Goal: Information Seeking & Learning: Check status

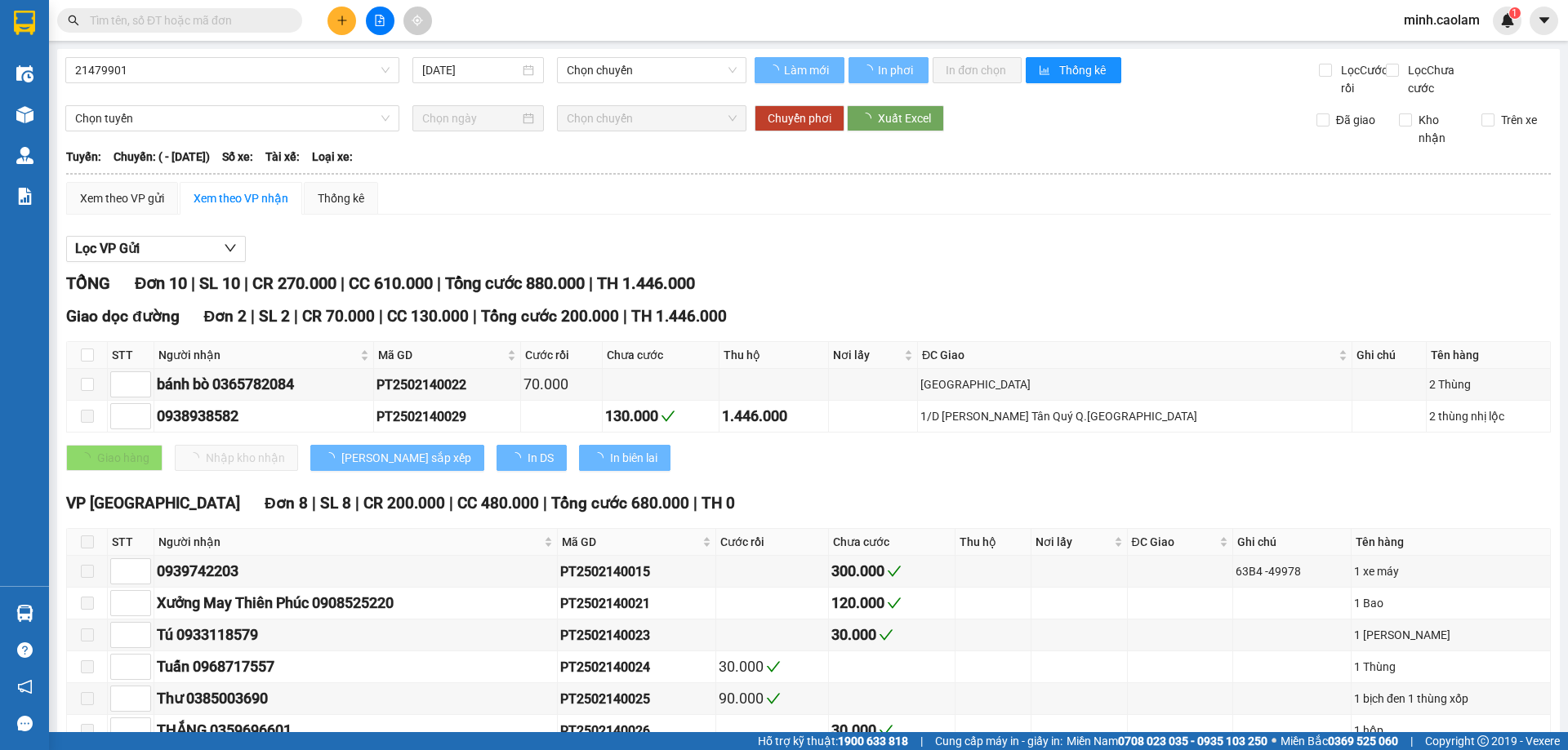
type input "[DATE]"
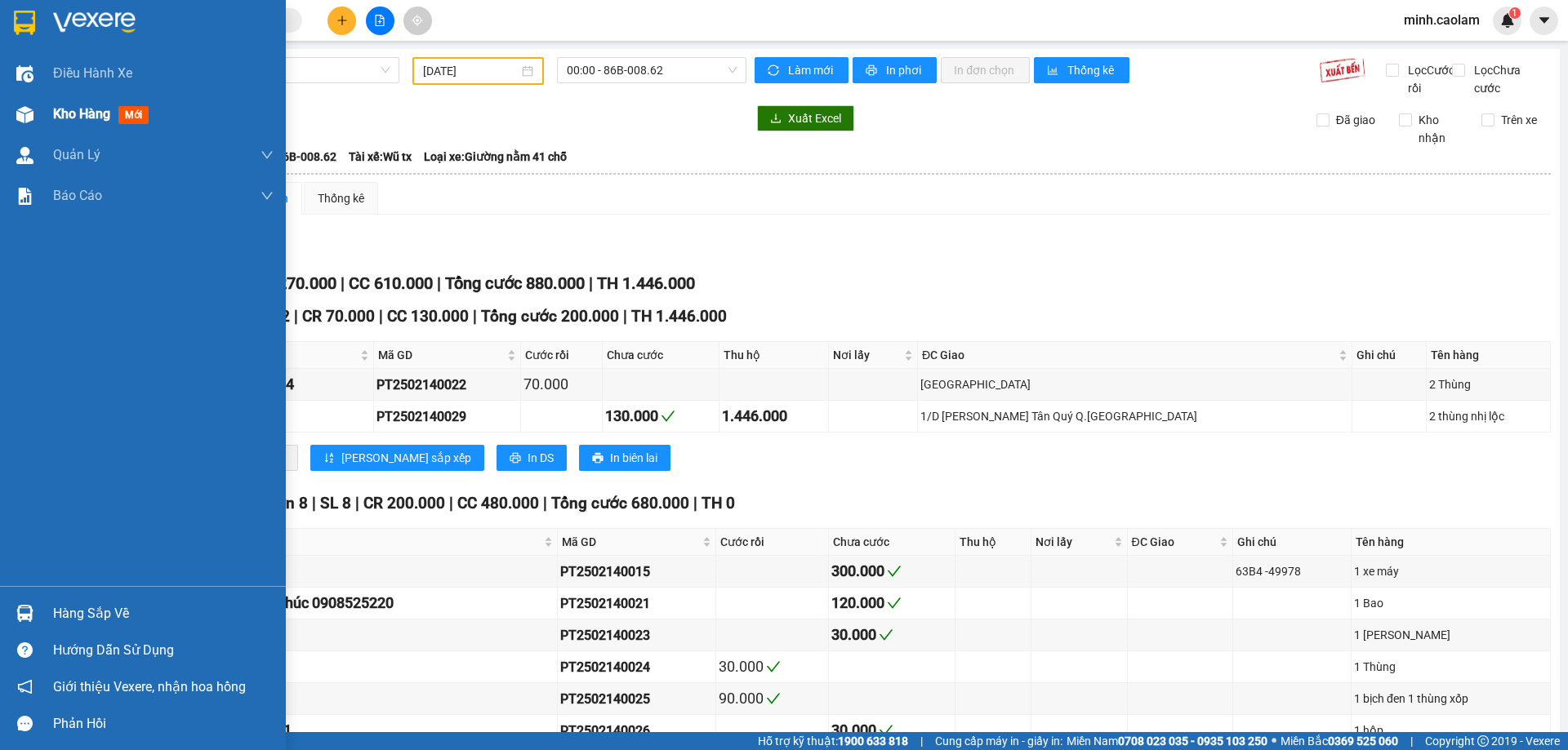
click at [23, 126] on div at bounding box center [24, 114] width 28 height 28
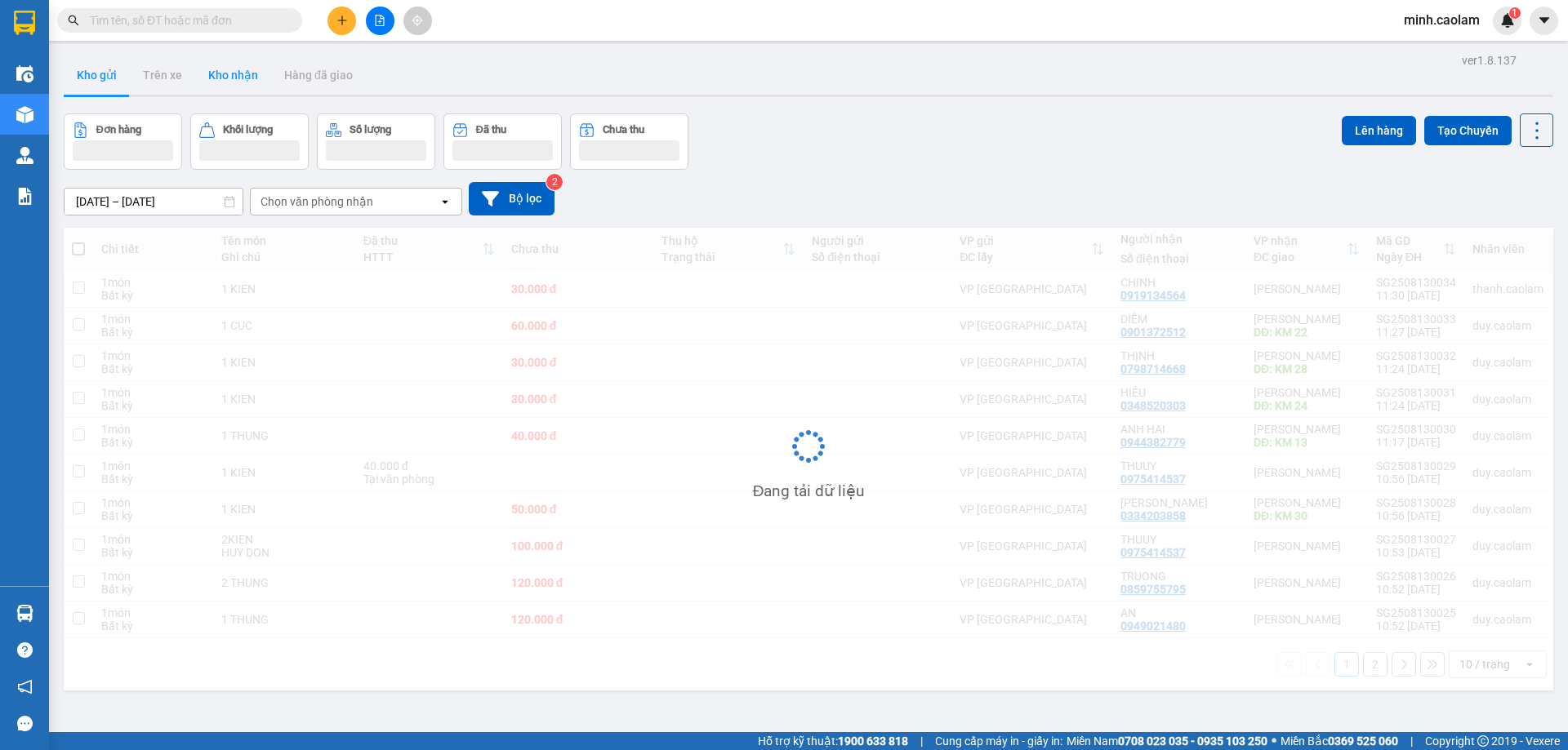
click at [226, 78] on button "Kho nhận" at bounding box center [233, 75] width 76 height 39
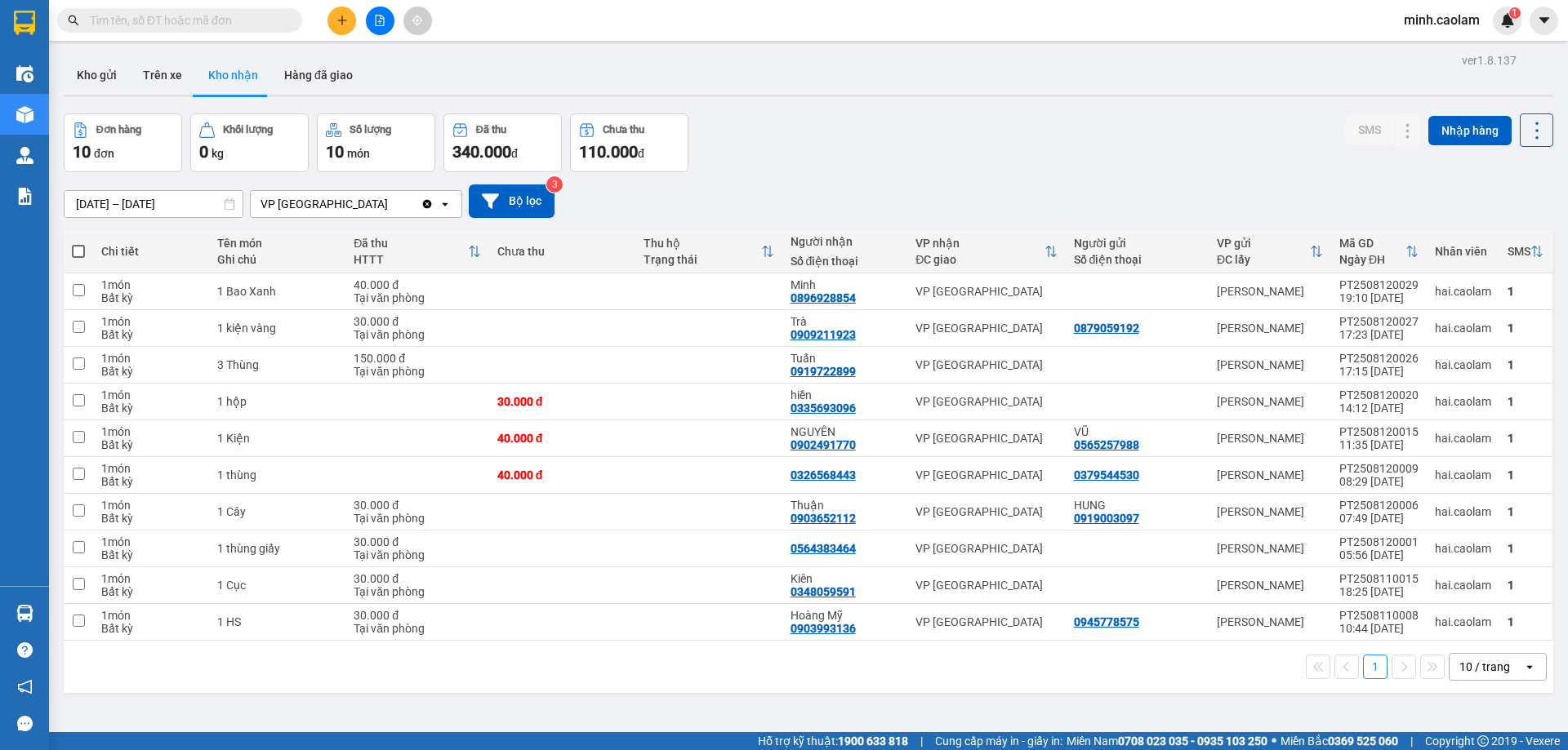
click at [91, 193] on input "[DATE] – [DATE]" at bounding box center [154, 203] width 178 height 26
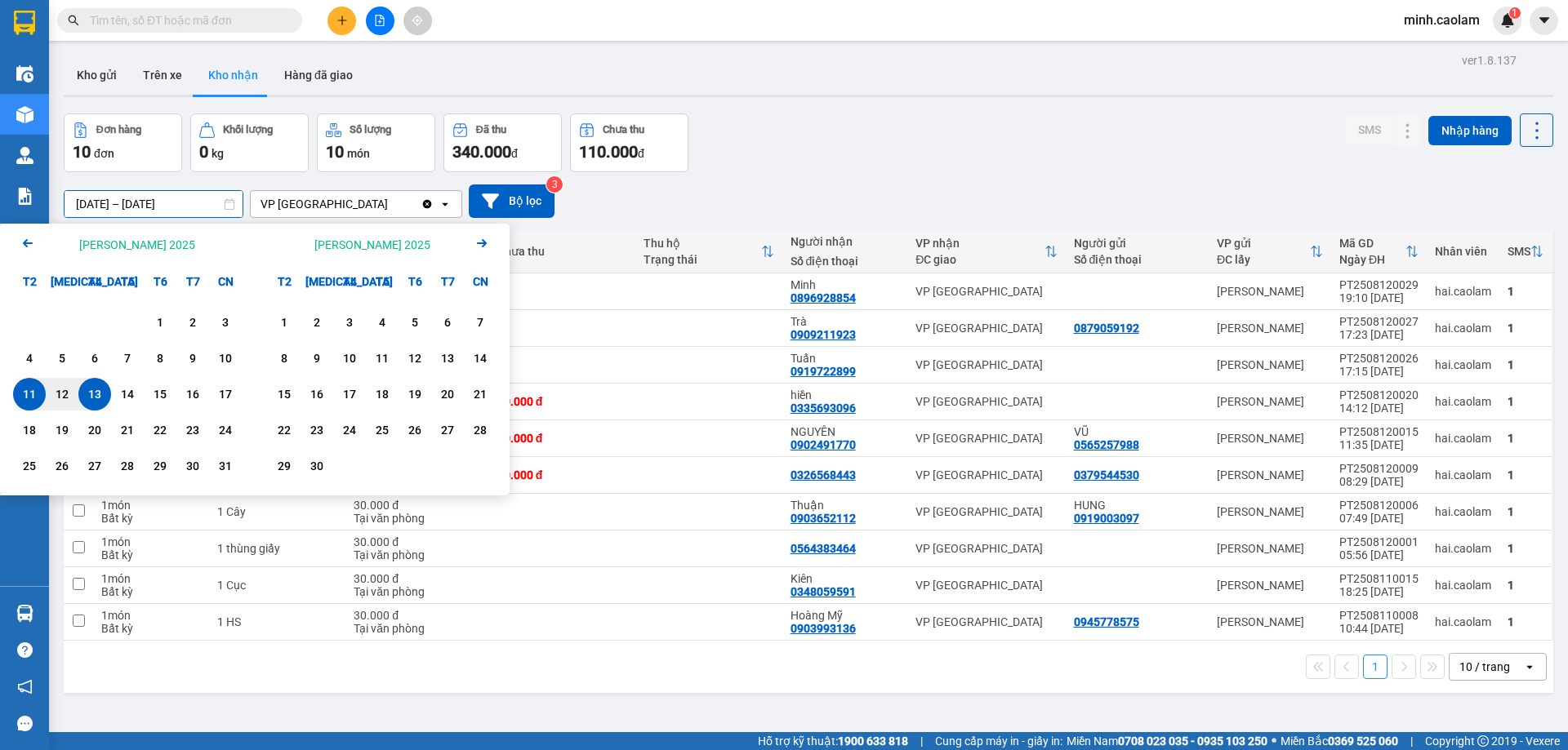
click at [18, 246] on icon "Arrow Left" at bounding box center [28, 243] width 19 height 19
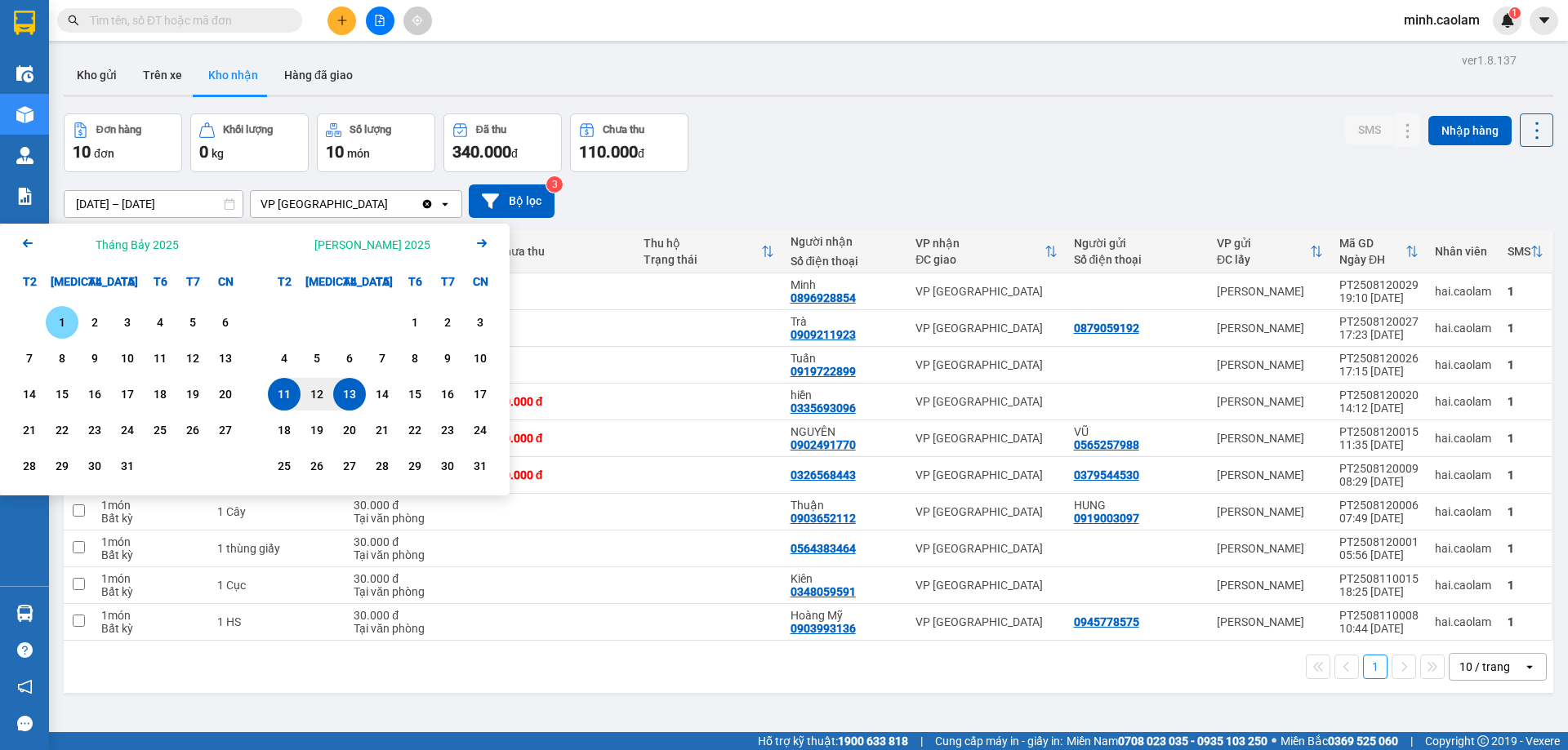
click at [64, 323] on div "1" at bounding box center [62, 323] width 23 height 19
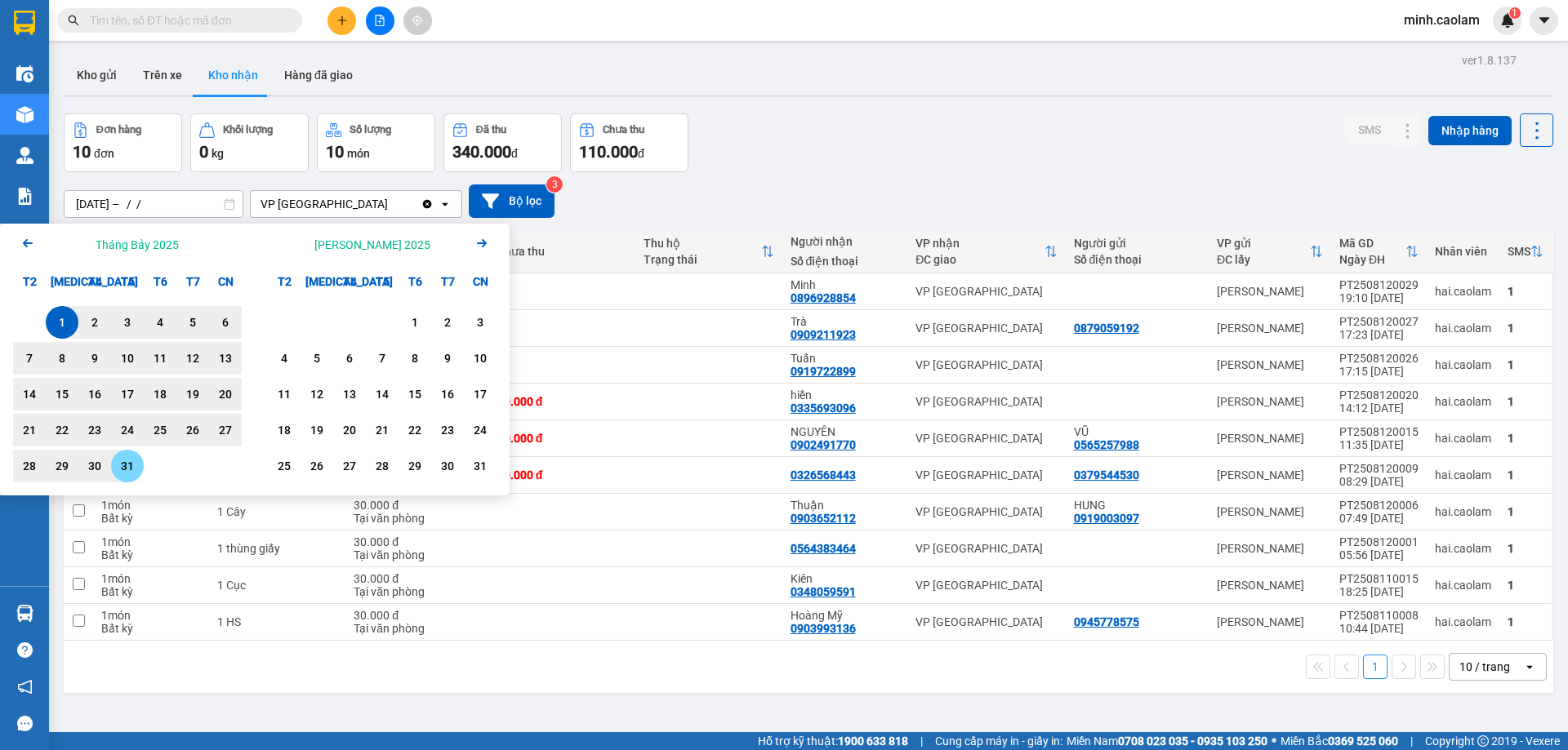
click at [131, 476] on div "31" at bounding box center [128, 466] width 23 height 19
type input "[DATE] – [DATE]"
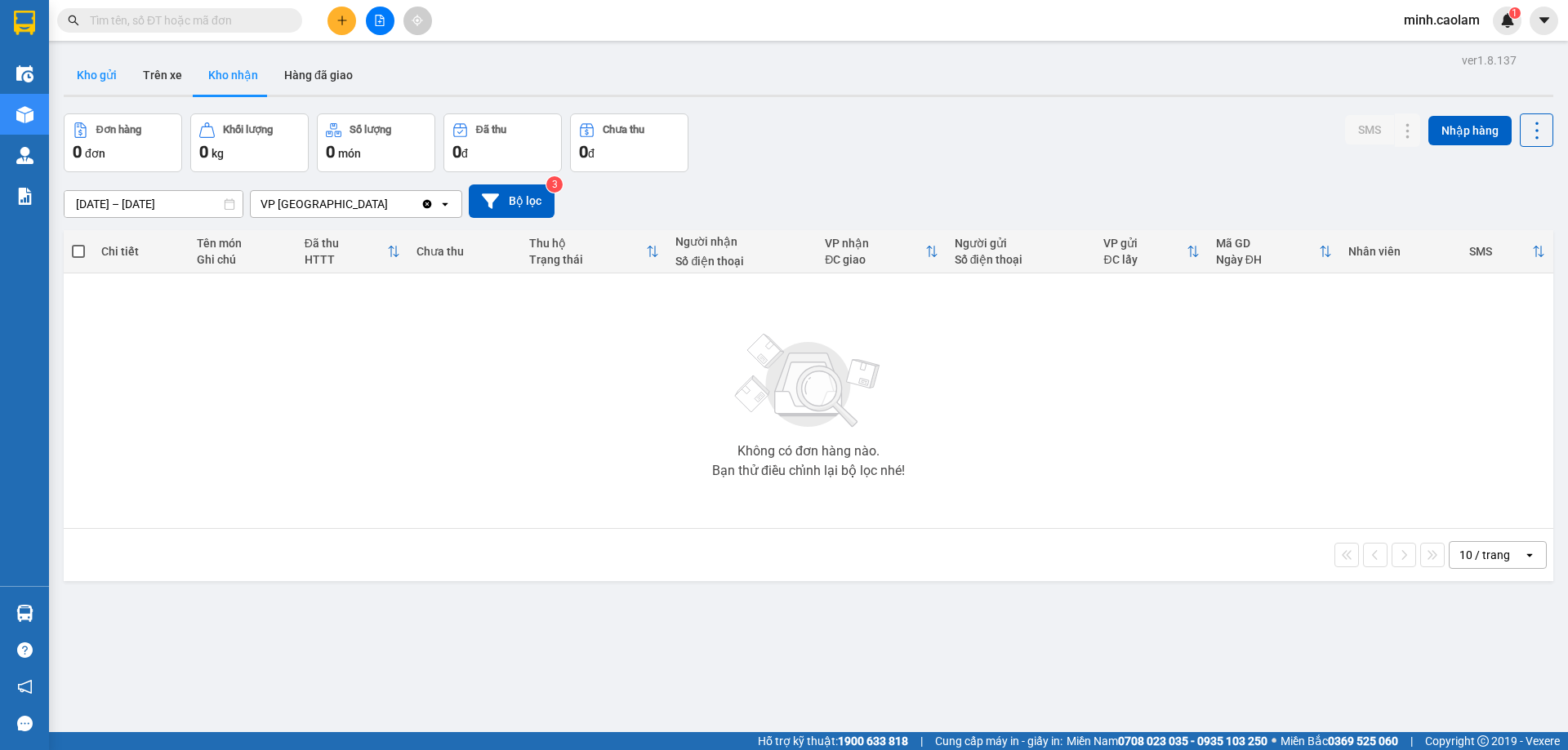
click at [105, 76] on button "Kho gửi" at bounding box center [97, 75] width 66 height 39
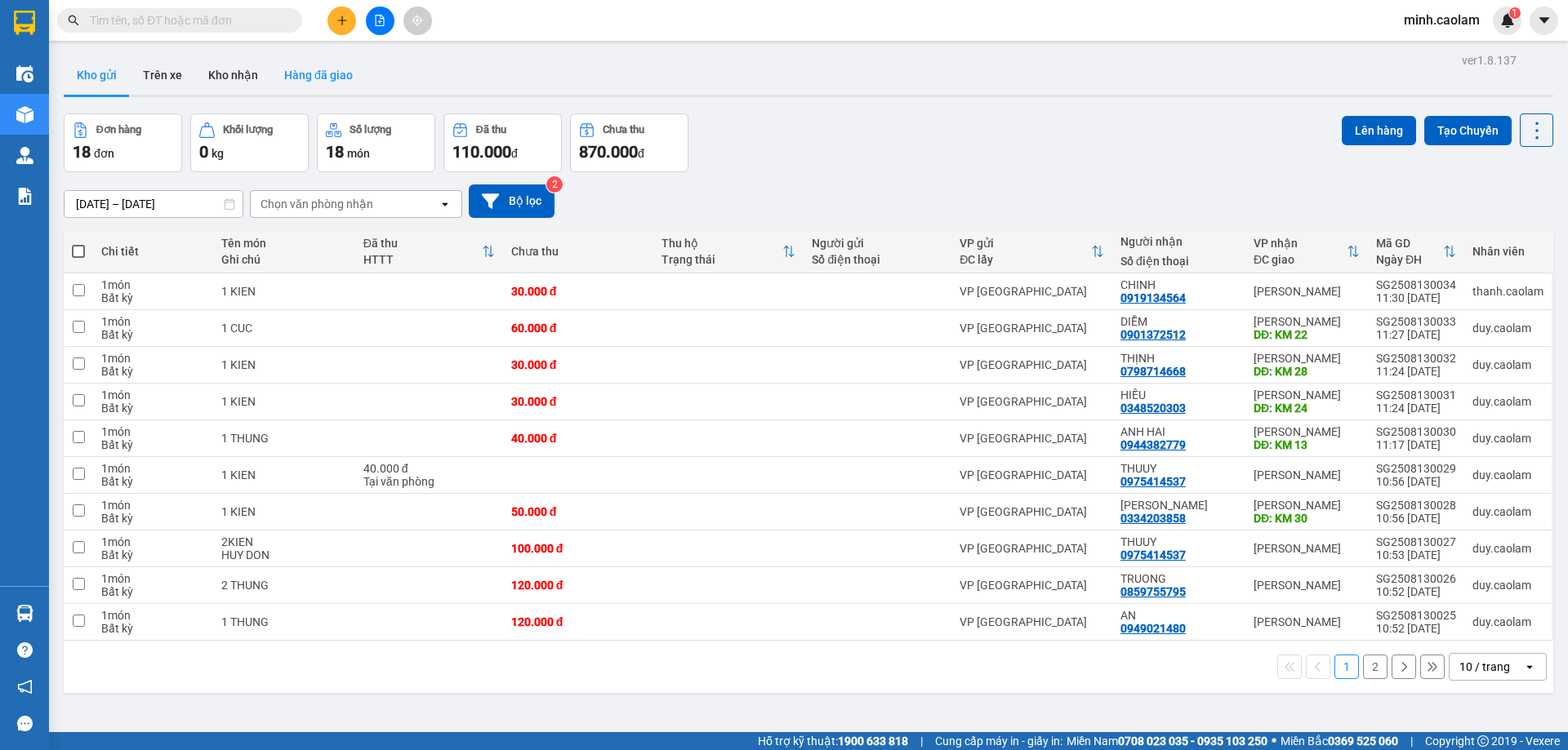
click at [355, 73] on button "Hàng đã giao" at bounding box center [319, 75] width 95 height 39
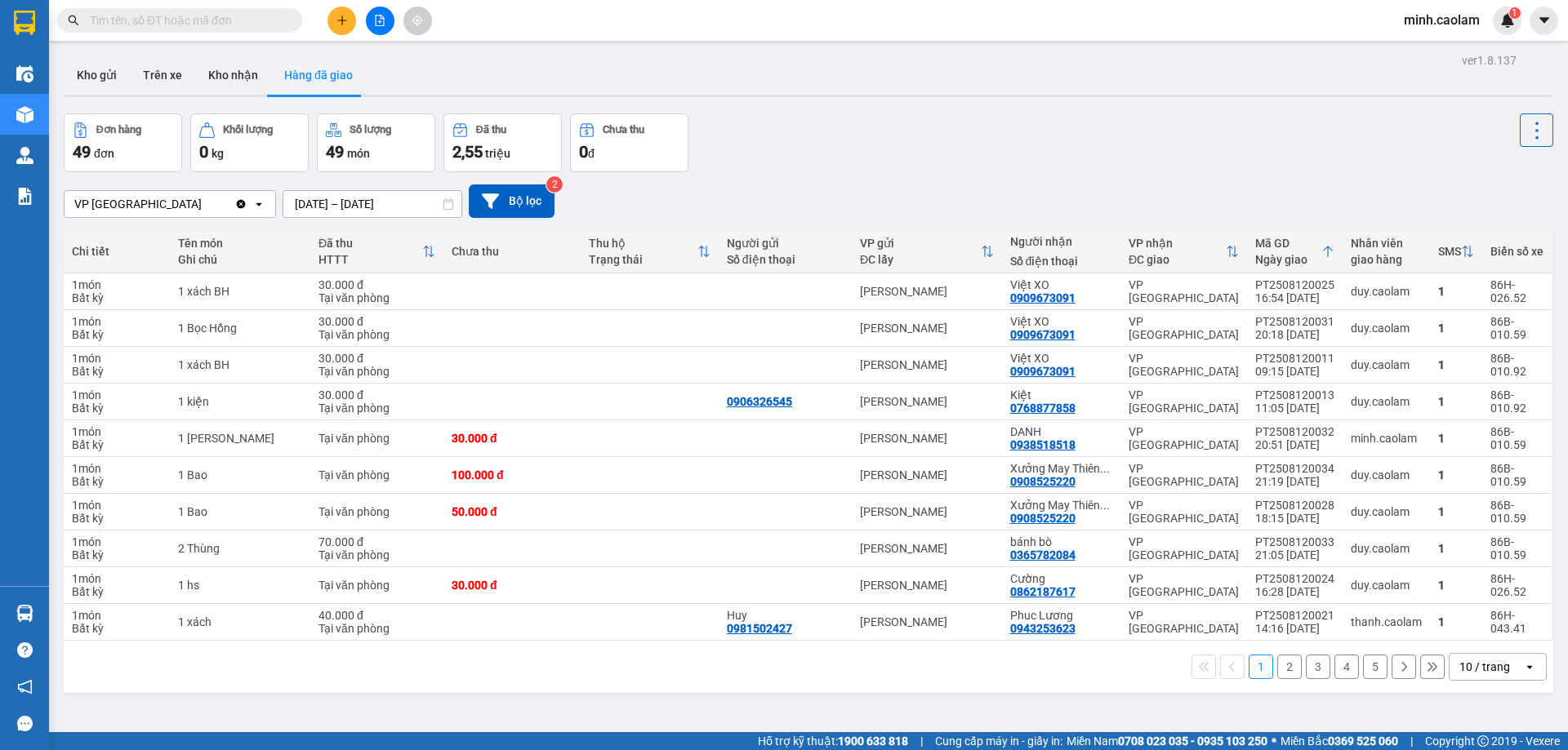
click at [329, 203] on input "[DATE] – [DATE]" at bounding box center [372, 203] width 178 height 26
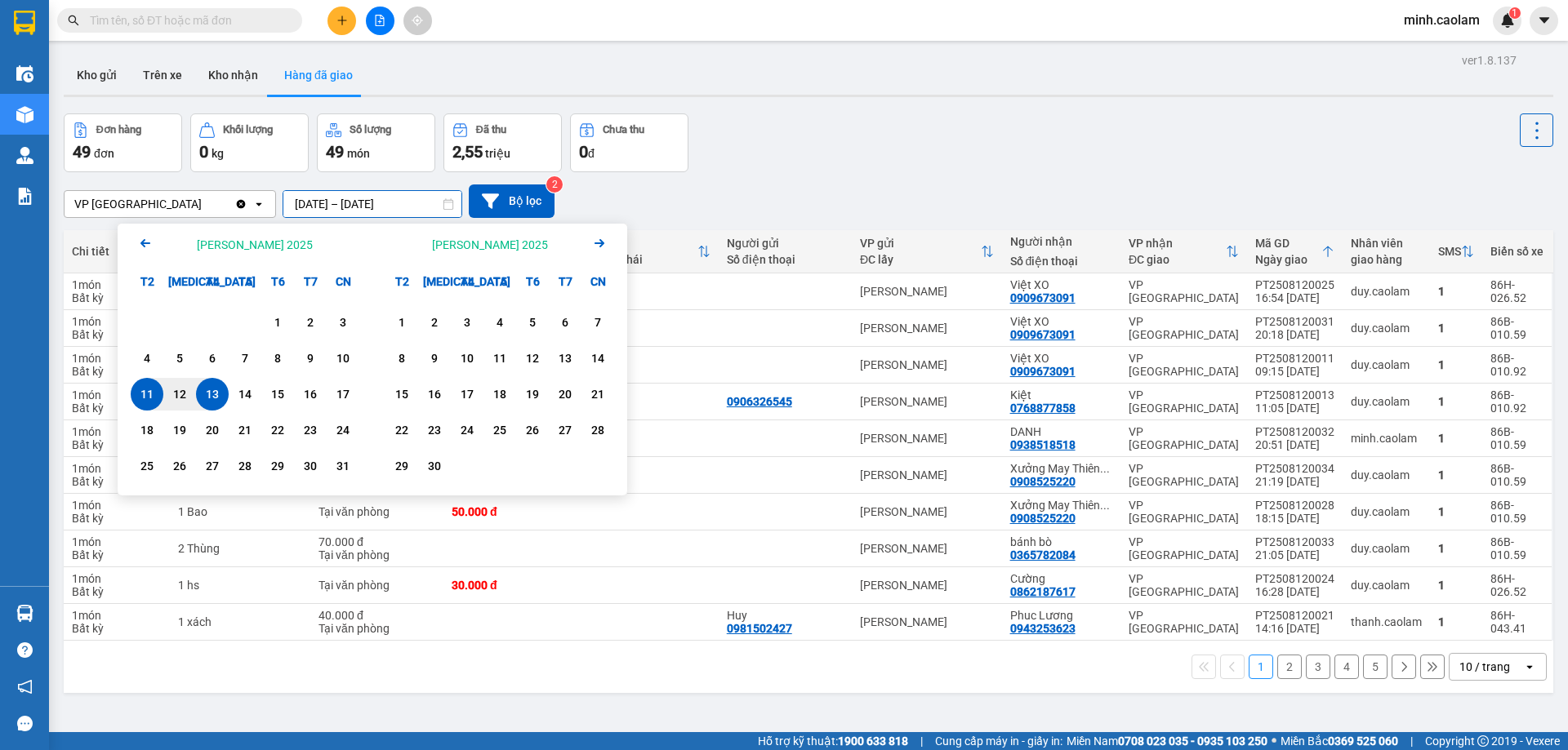
click at [145, 242] on icon "Previous month." at bounding box center [145, 243] width 10 height 8
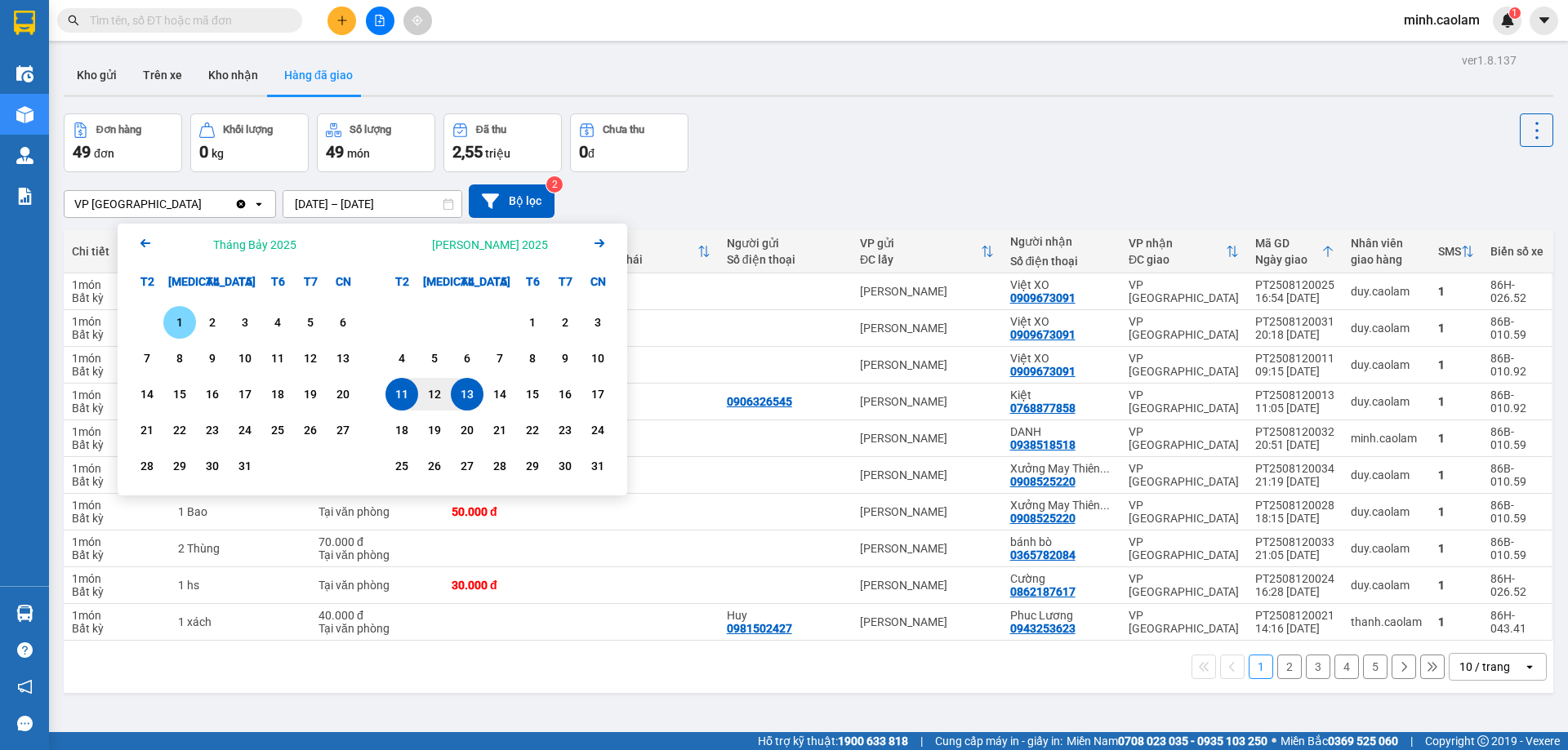
click at [179, 319] on div "1" at bounding box center [180, 323] width 23 height 19
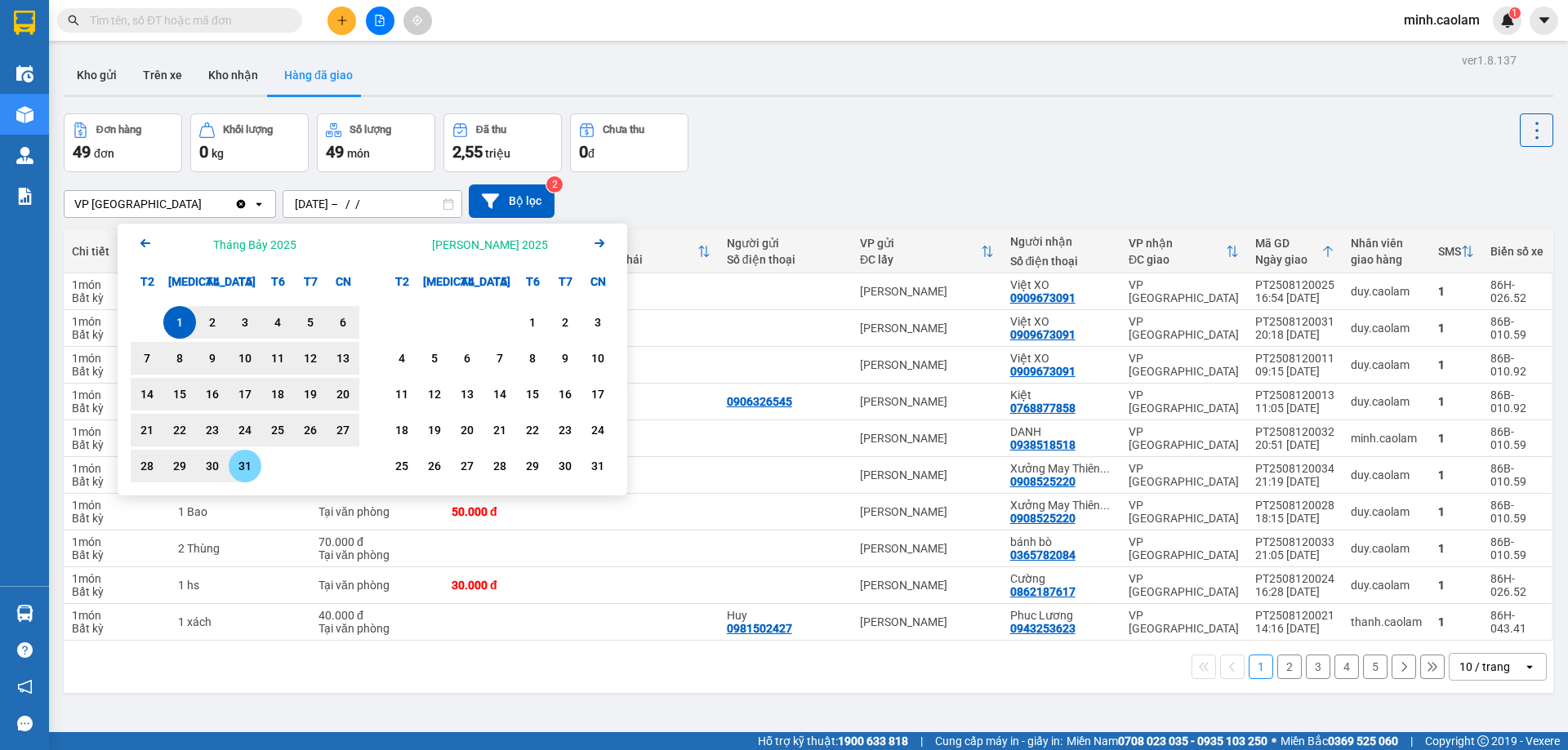
click at [249, 471] on div "31" at bounding box center [245, 466] width 23 height 19
type input "[DATE] – [DATE]"
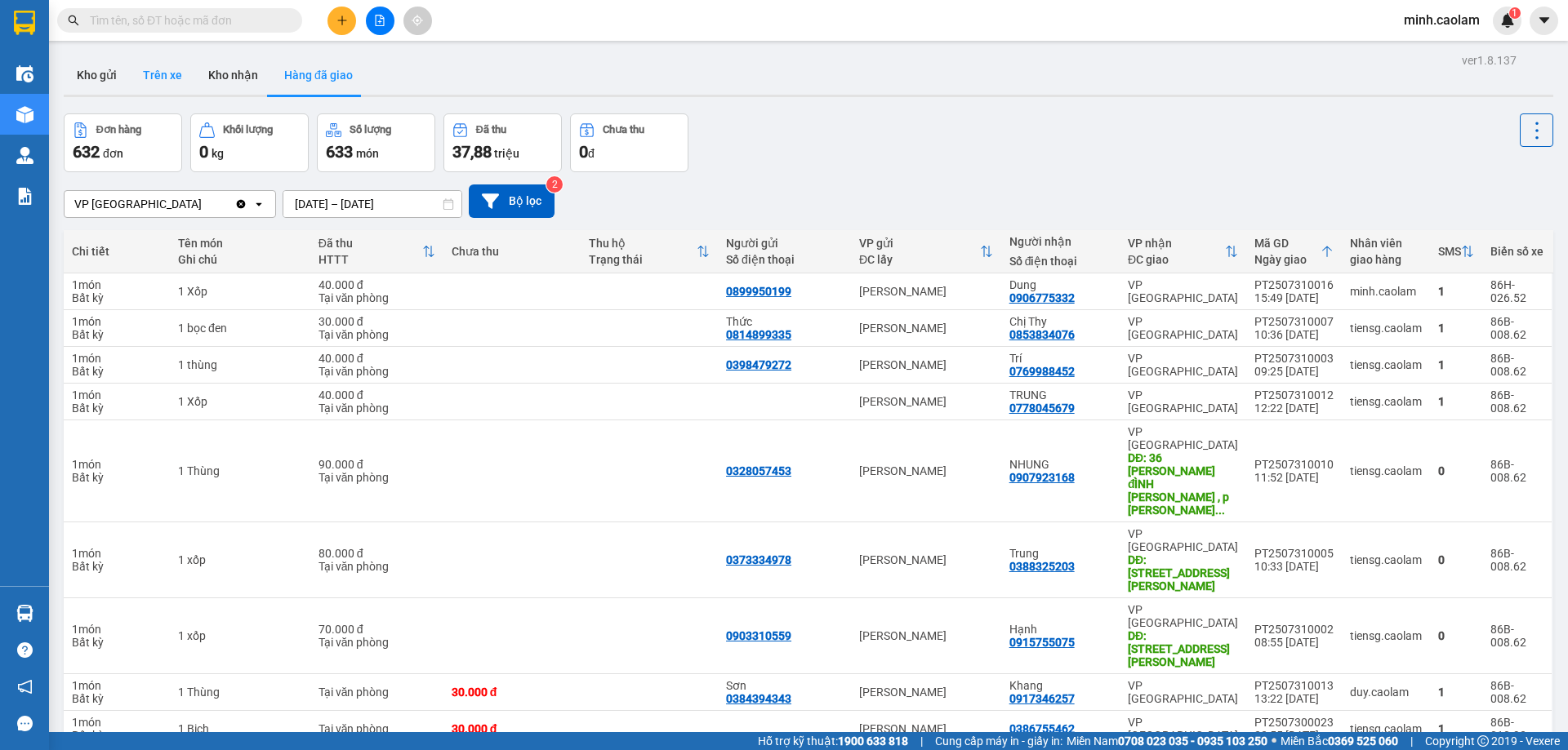
click at [169, 72] on button "Trên xe" at bounding box center [162, 75] width 65 height 39
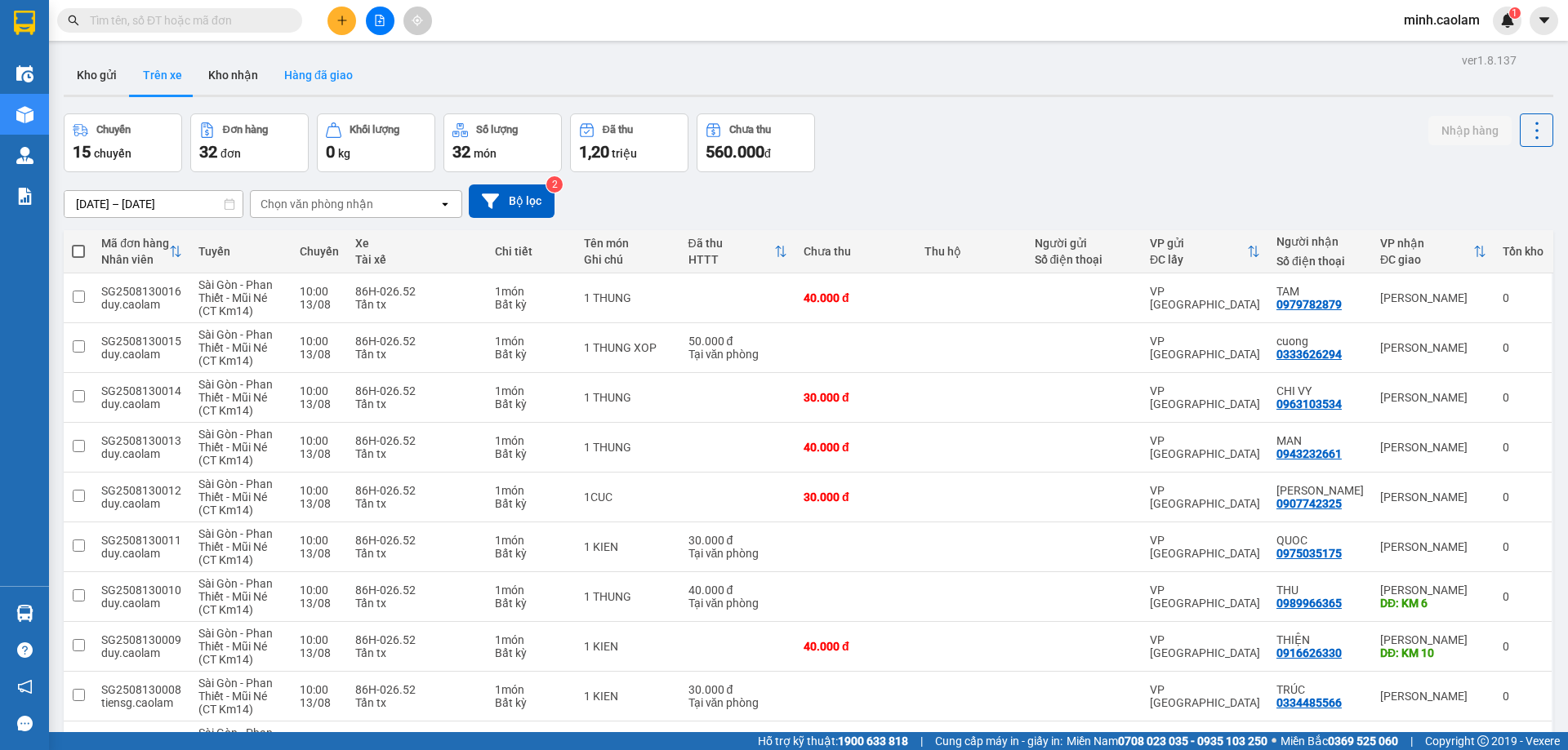
click at [317, 77] on button "Hàng đã giao" at bounding box center [319, 75] width 95 height 39
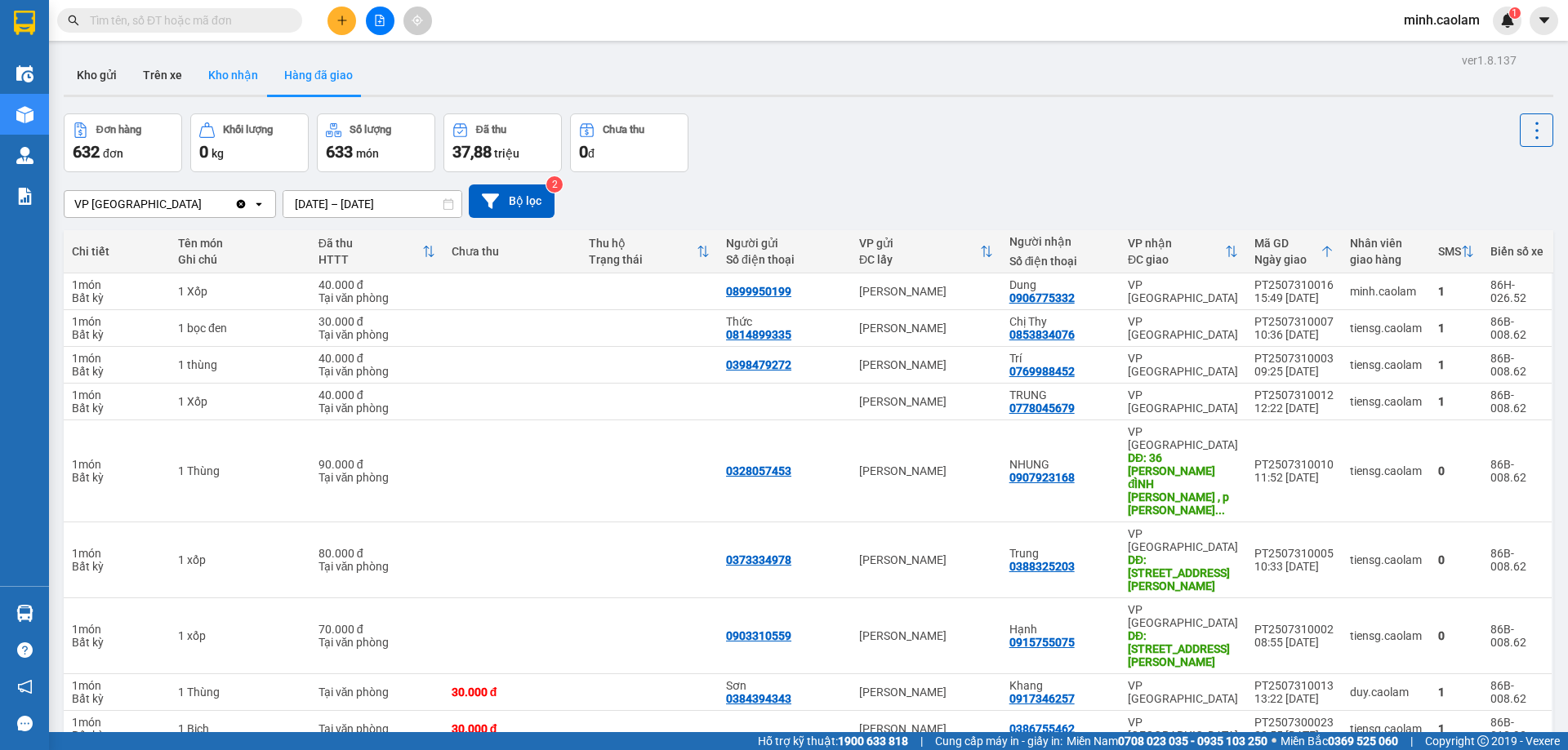
click at [246, 78] on button "Kho nhận" at bounding box center [233, 75] width 76 height 39
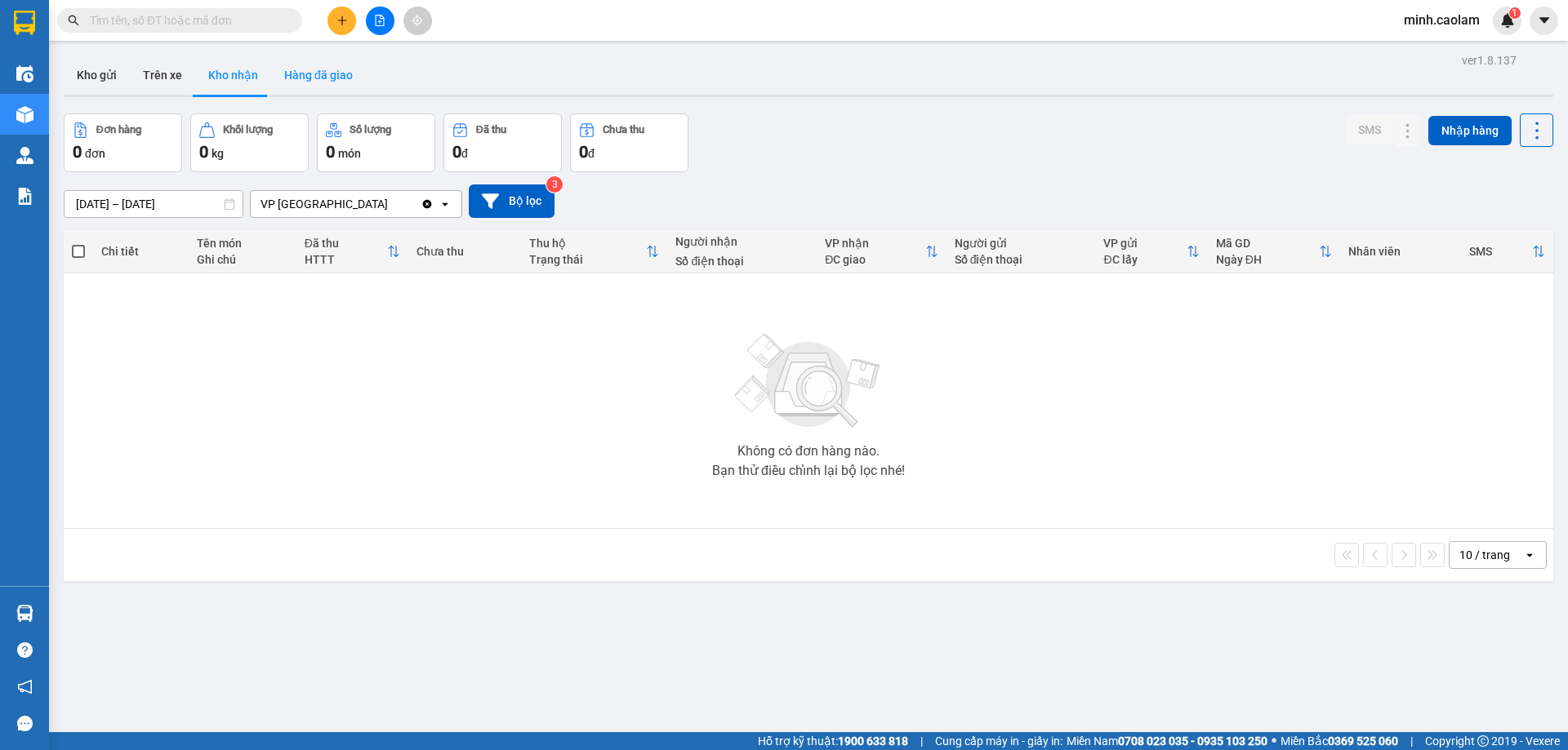
click at [301, 81] on button "Hàng đã giao" at bounding box center [319, 75] width 95 height 39
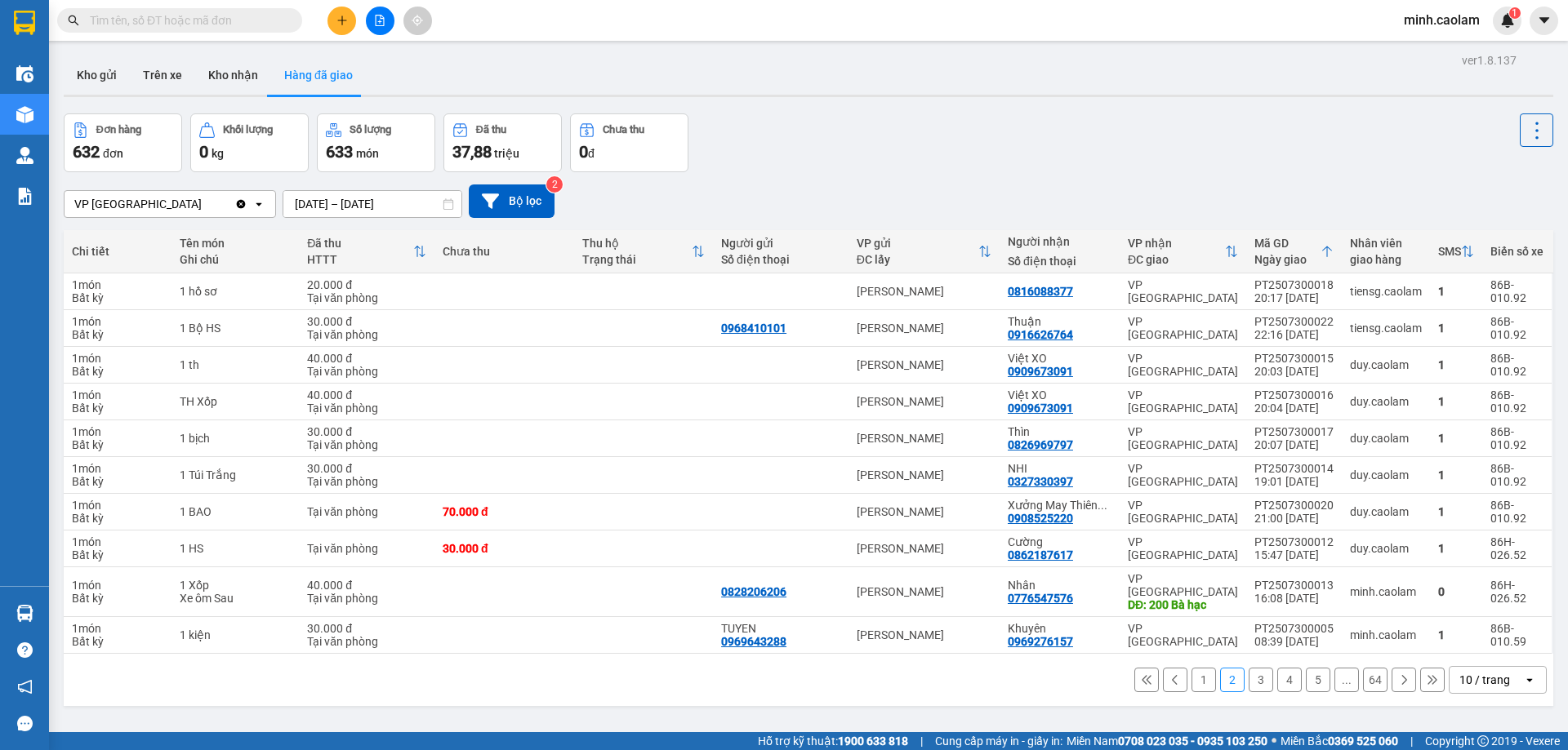
click at [1170, 674] on icon at bounding box center [1176, 680] width 12 height 12
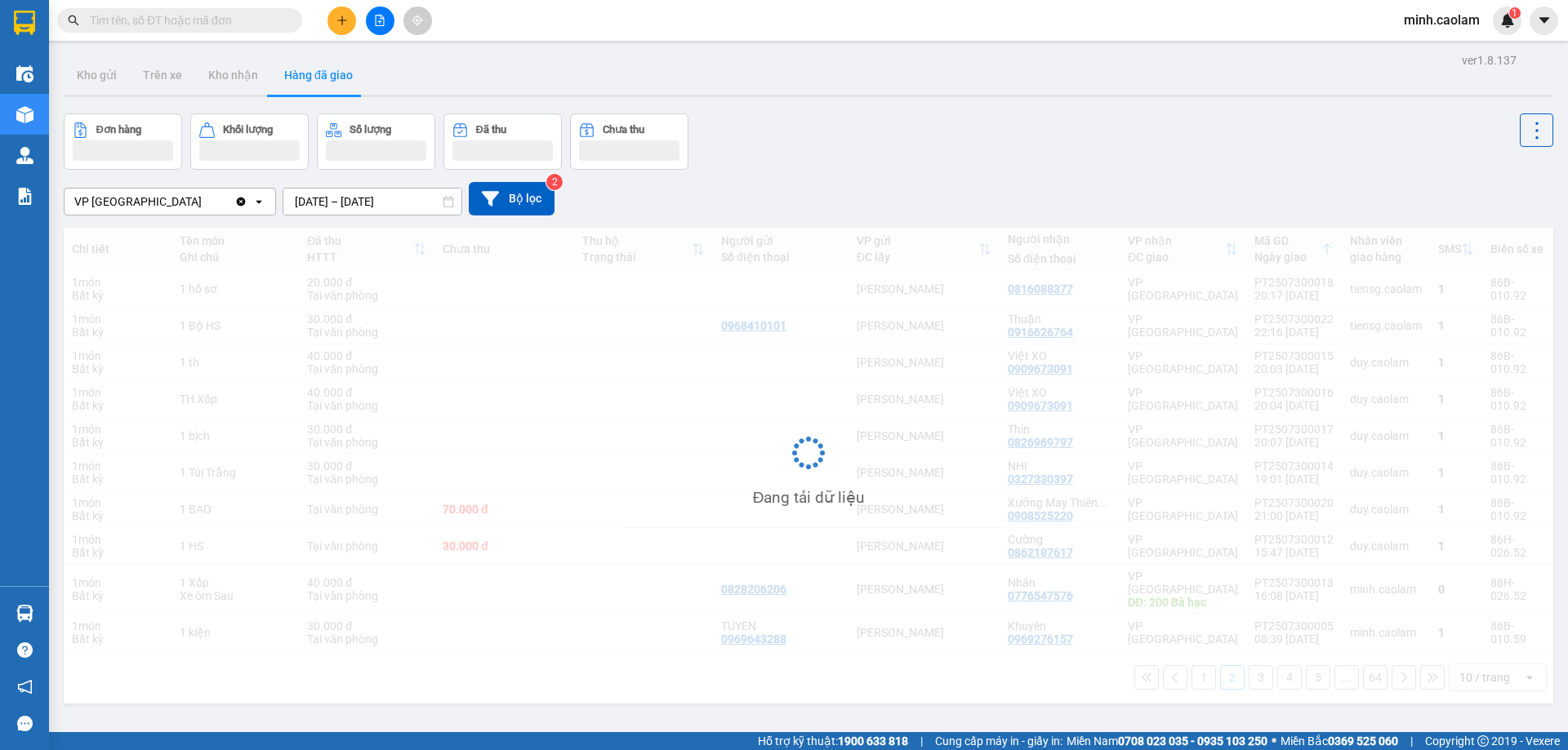
click at [1392, 705] on div "ver 1.8.137 Kho gửi Trên xe [PERSON_NAME] Hàng đã [PERSON_NAME] hàng [PERSON_NA…" at bounding box center [808, 424] width 1502 height 750
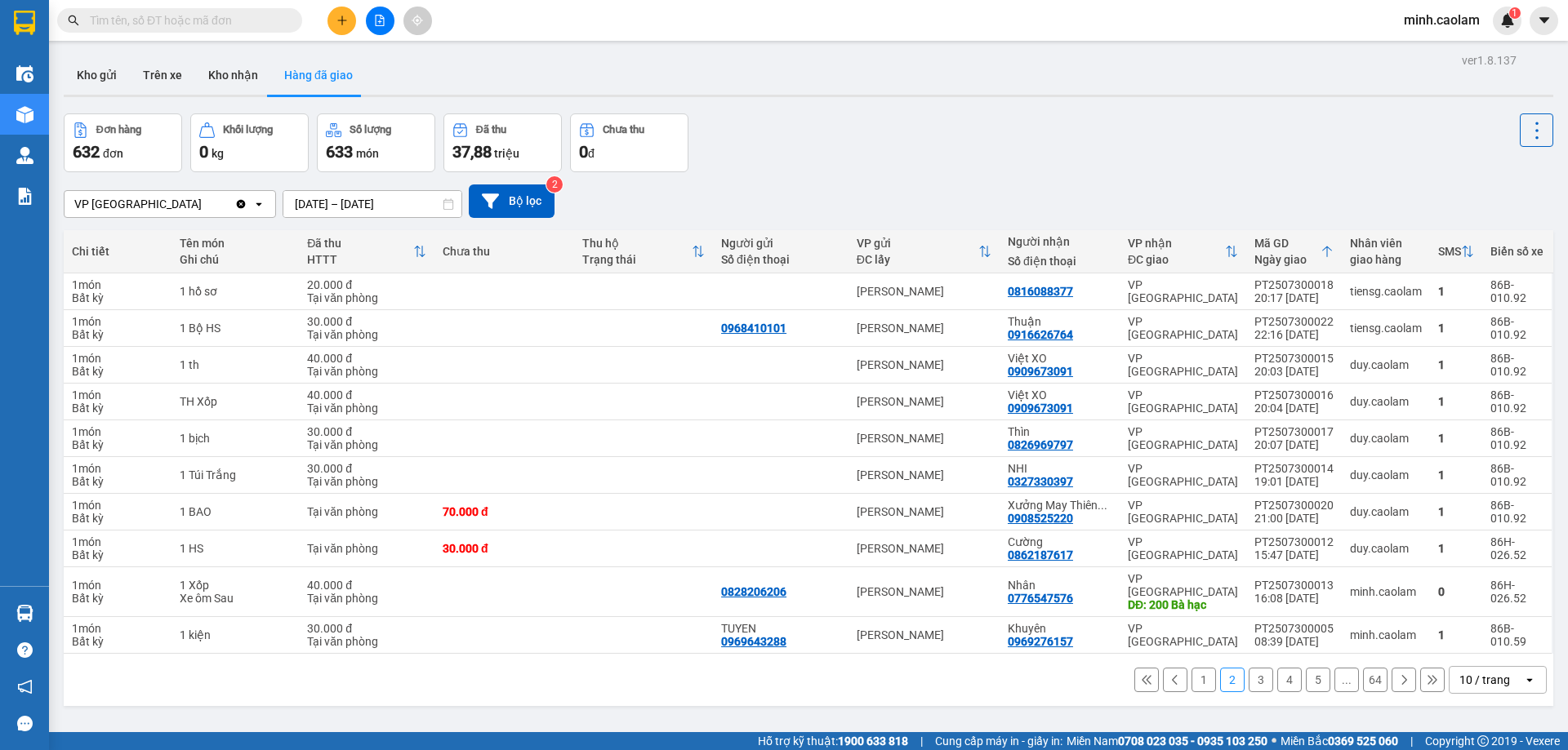
click at [1392, 675] on button at bounding box center [1403, 679] width 24 height 24
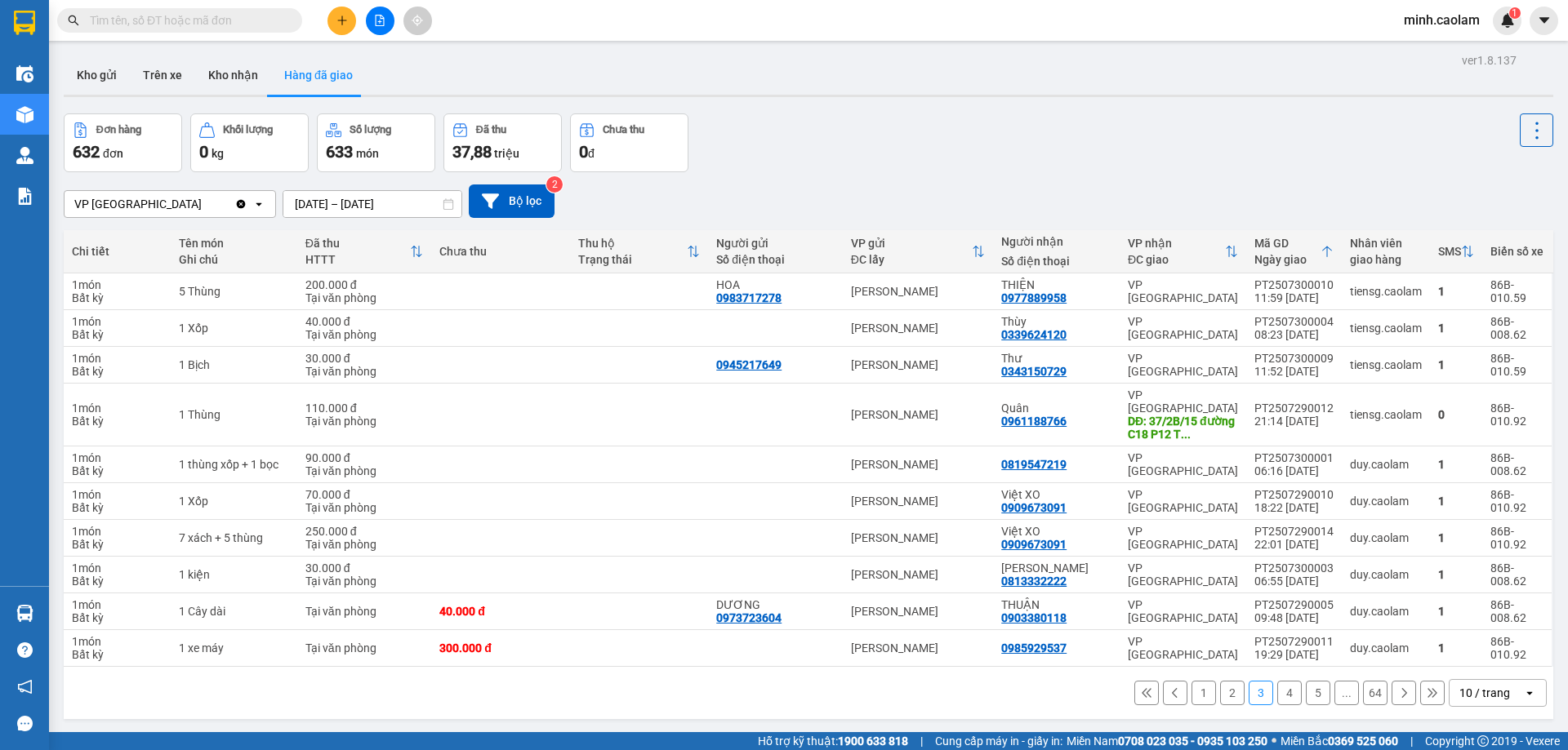
click at [1392, 681] on button at bounding box center [1403, 693] width 24 height 24
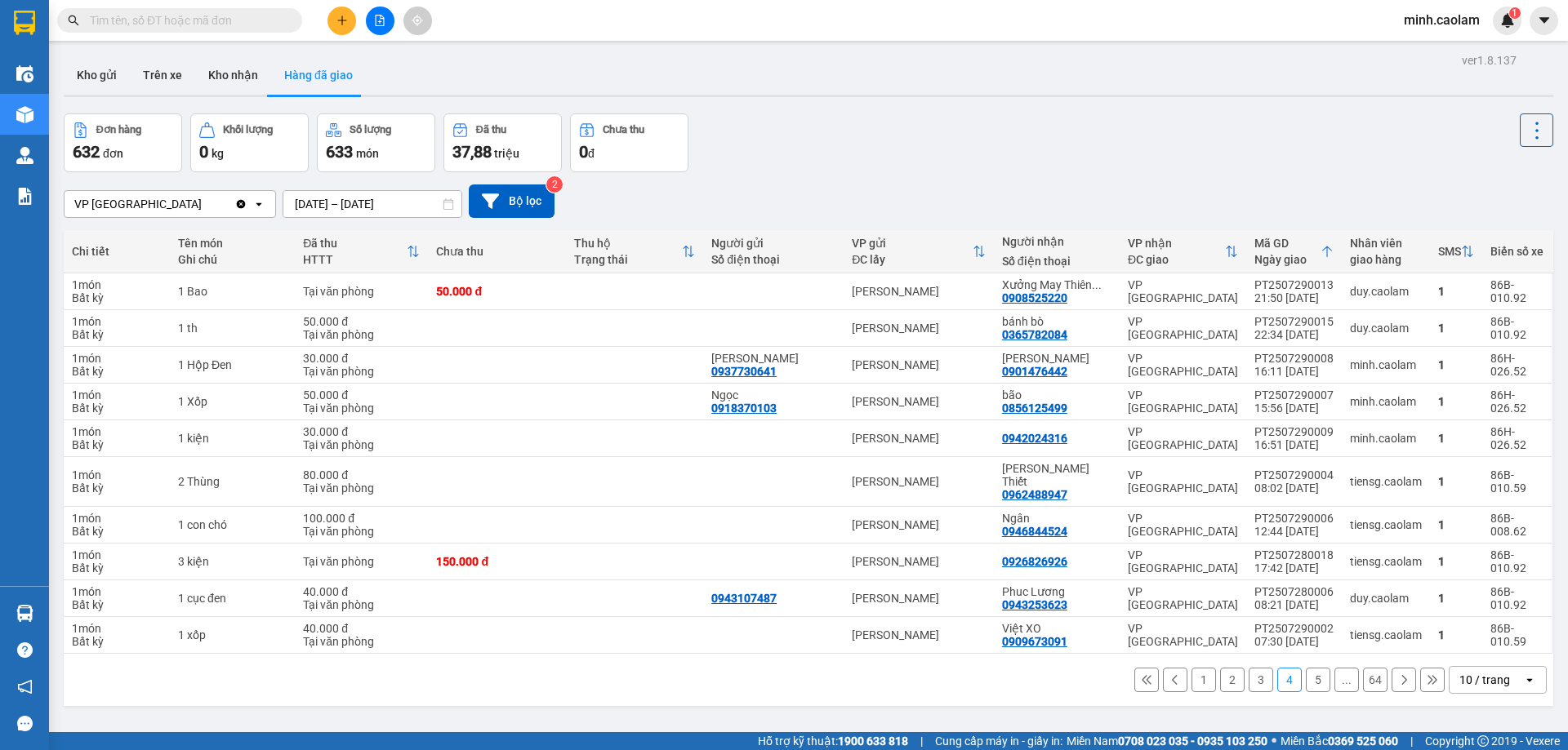
click at [1392, 671] on button at bounding box center [1403, 679] width 24 height 24
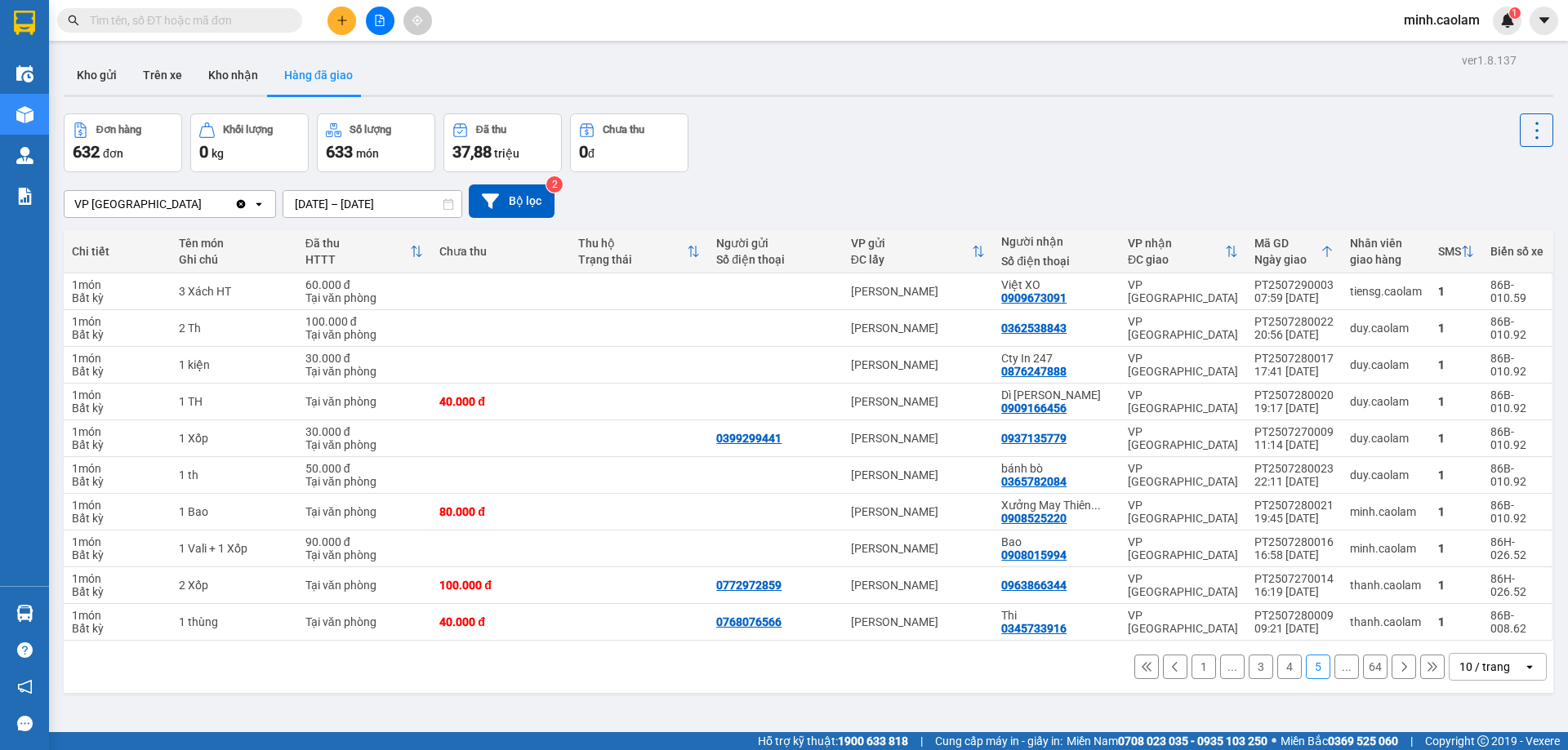
click at [1163, 667] on button at bounding box center [1175, 667] width 24 height 24
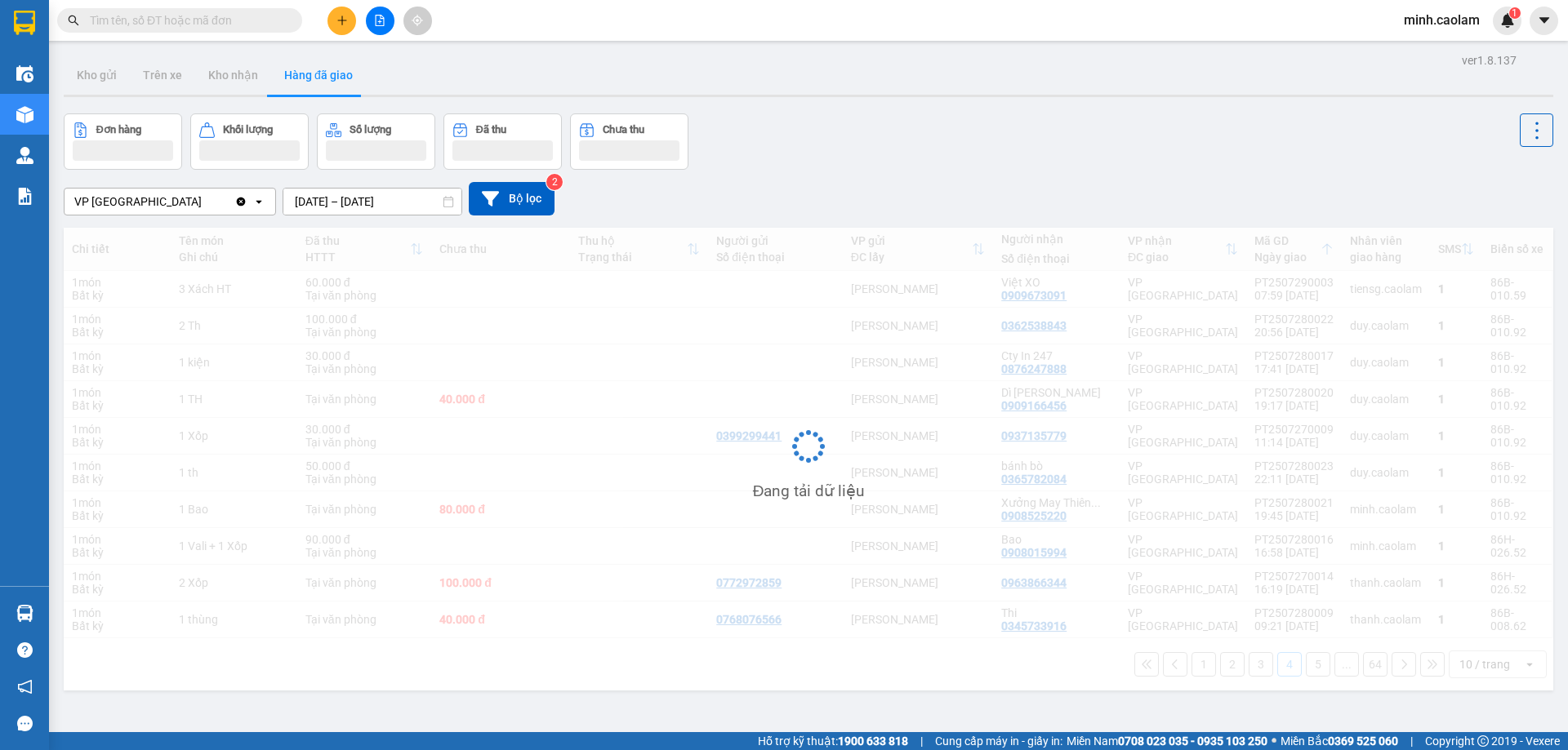
click at [1121, 672] on div "Đang tải dữ liệu" at bounding box center [808, 459] width 1490 height 463
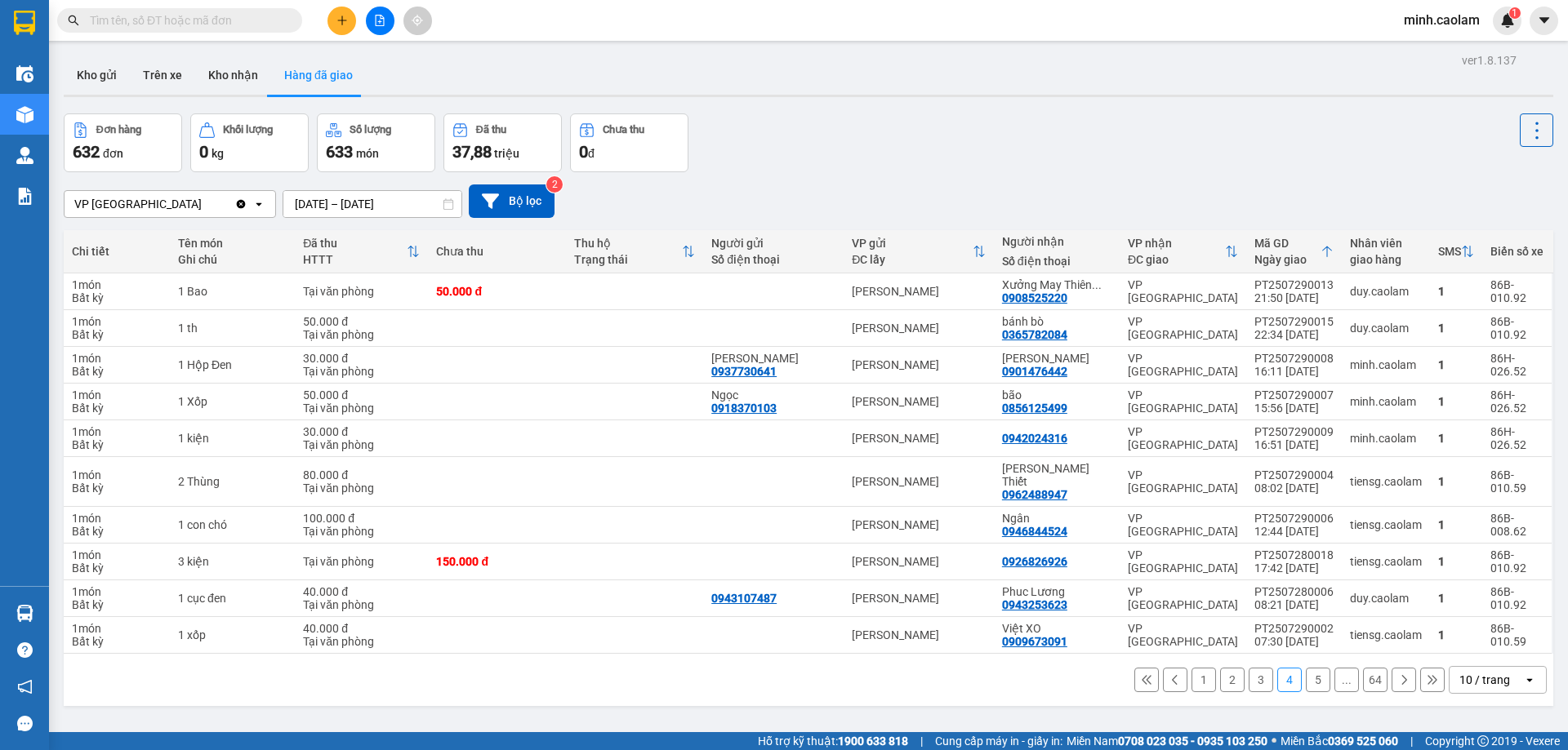
click at [1142, 668] on button at bounding box center [1145, 679] width 24 height 24
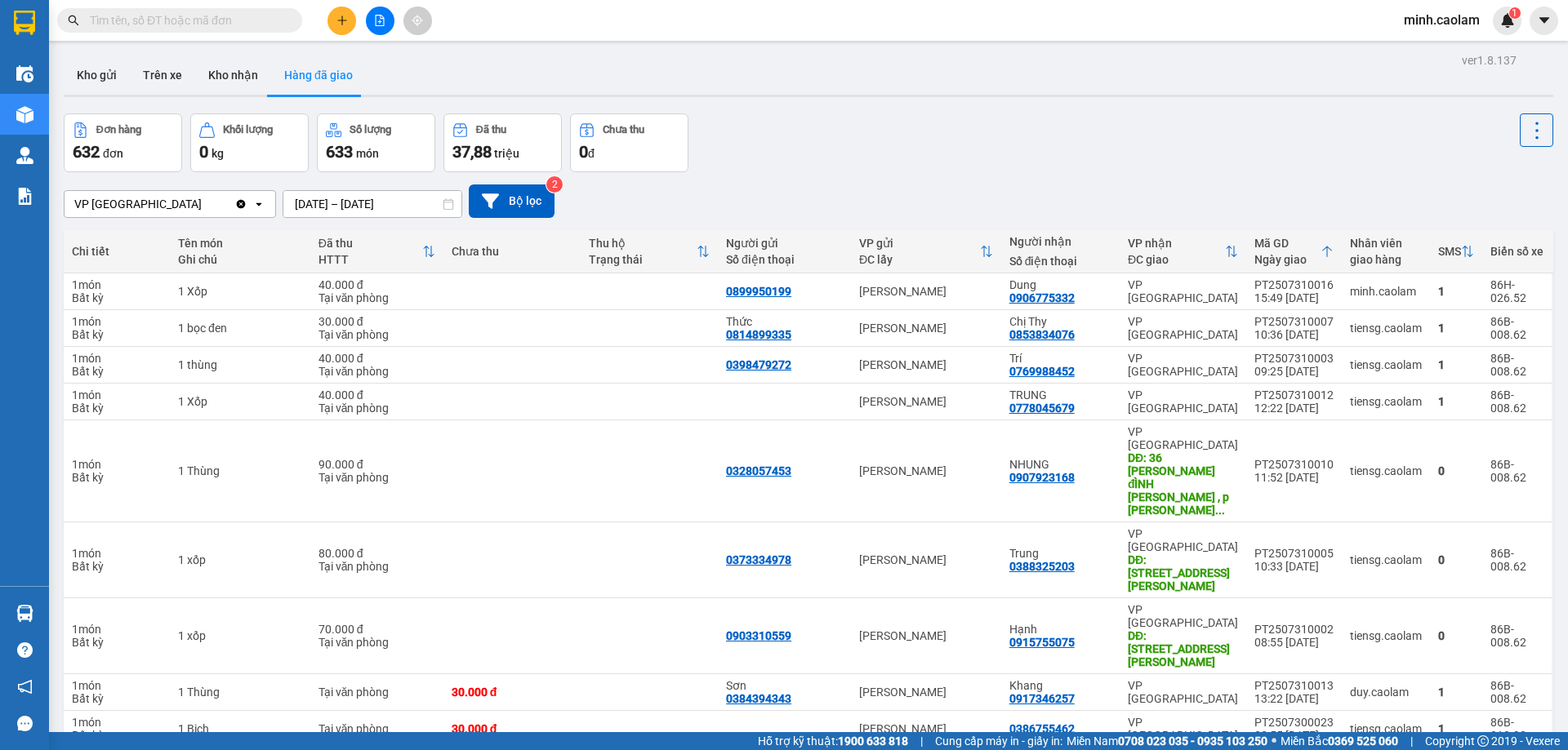
click at [241, 206] on icon "Clear value" at bounding box center [240, 203] width 9 height 9
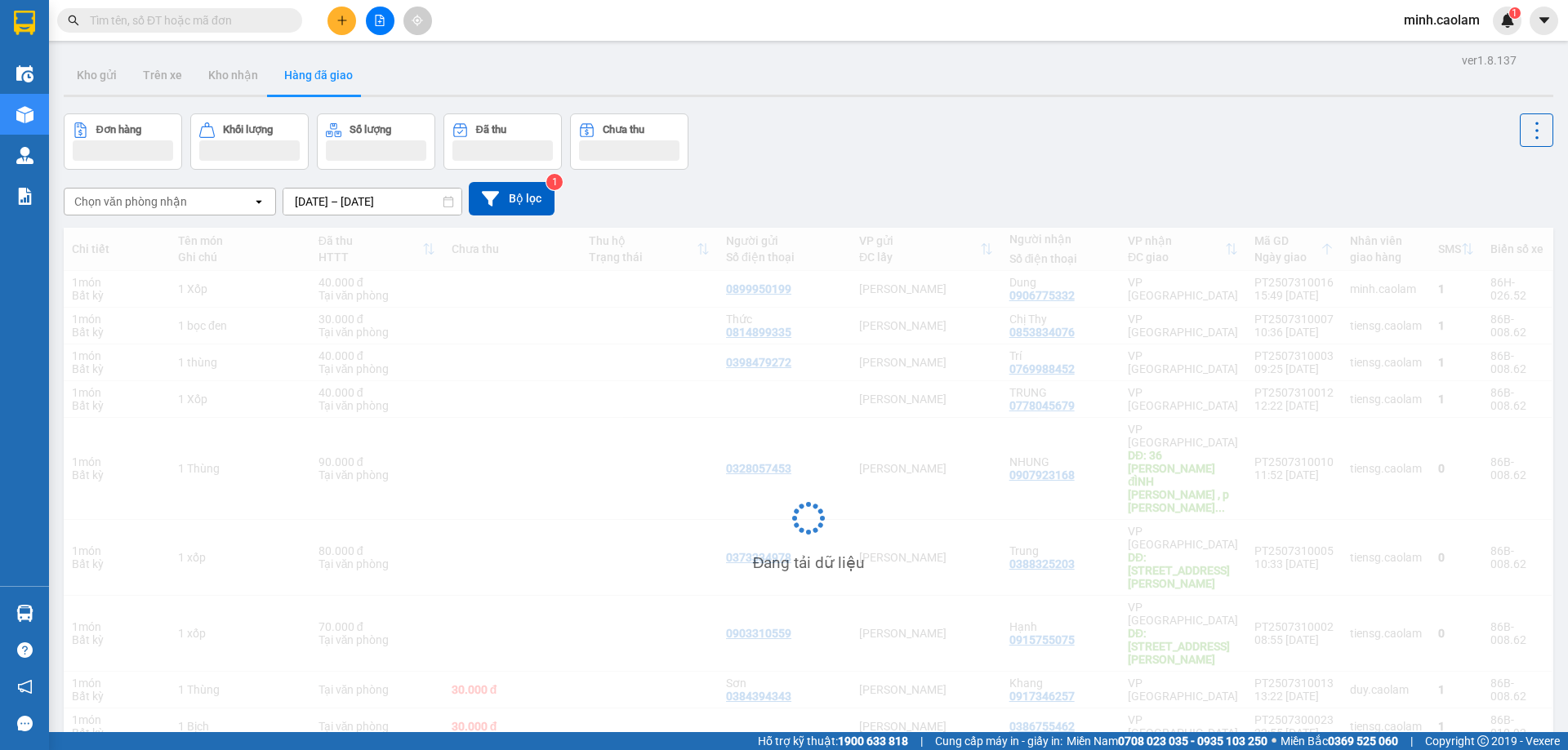
click at [251, 200] on div "Chọn văn phòng nhận" at bounding box center [159, 202] width 188 height 26
drag, startPoint x: 869, startPoint y: 118, endPoint x: 858, endPoint y: 122, distance: 11.7
click at [870, 120] on div "Đơn hàng Khối lượng Số lượng Đã thu Chưa thu" at bounding box center [808, 141] width 1490 height 56
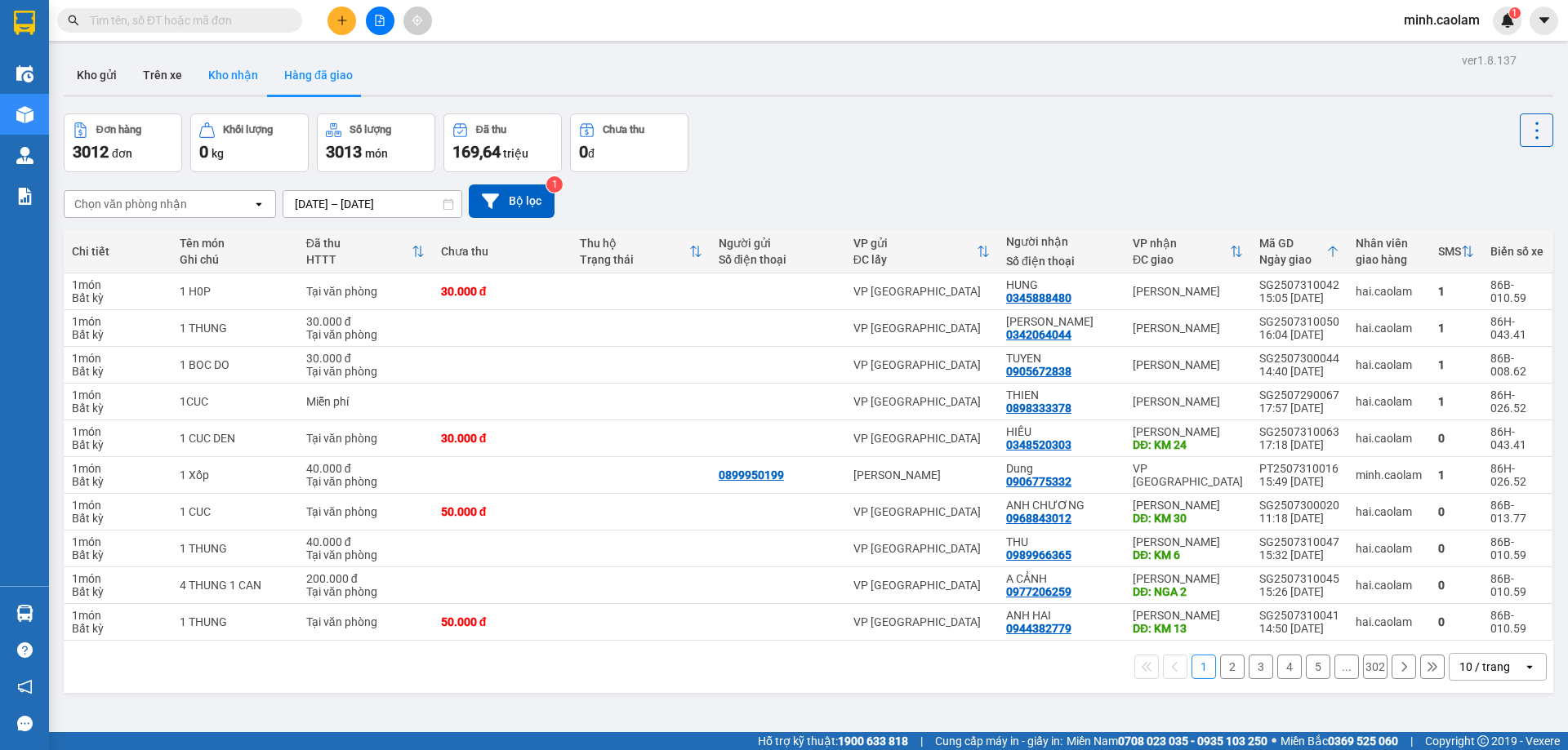
click at [230, 78] on button "Kho nhận" at bounding box center [233, 75] width 76 height 39
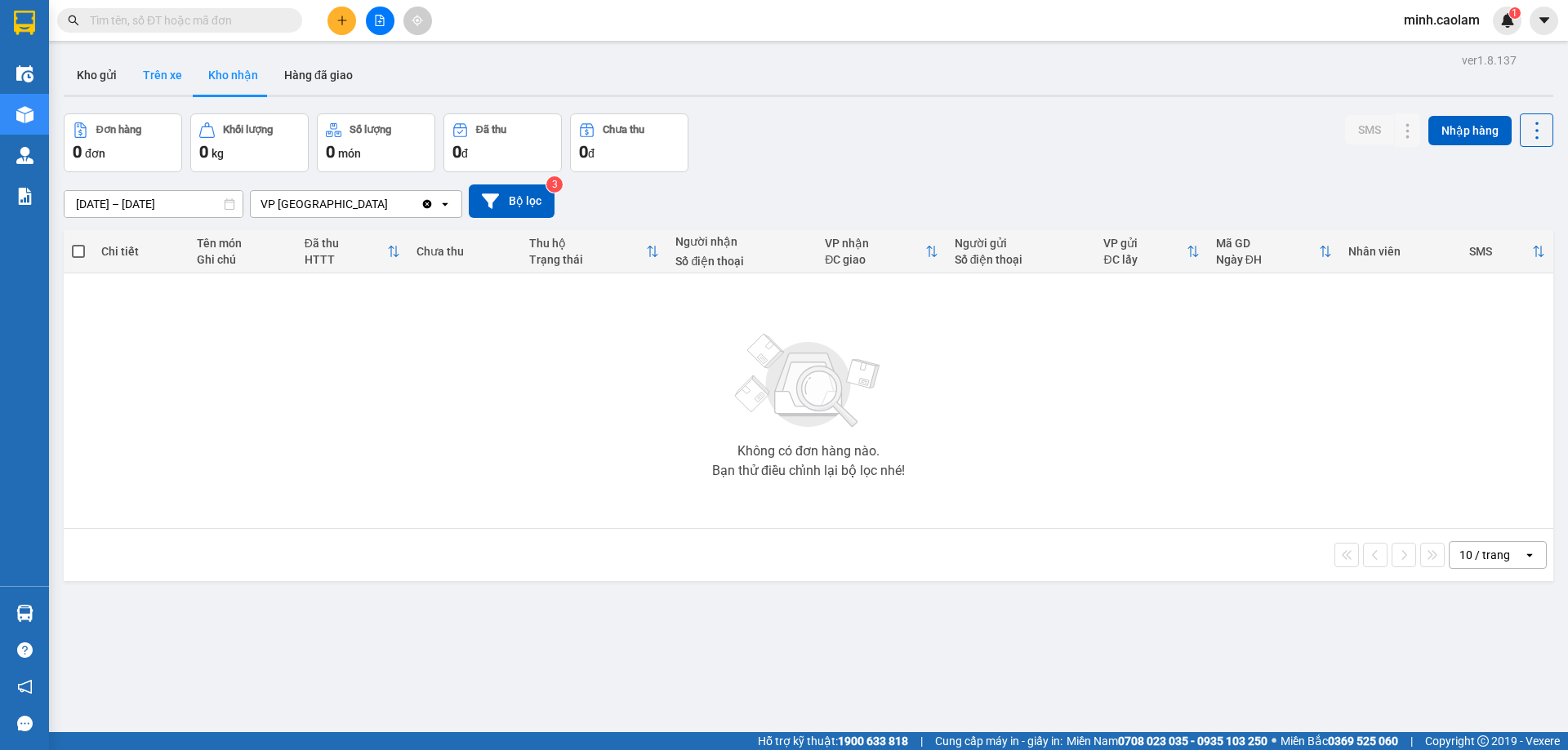
click at [172, 79] on button "Trên xe" at bounding box center [162, 75] width 65 height 39
type input "[DATE] – [DATE]"
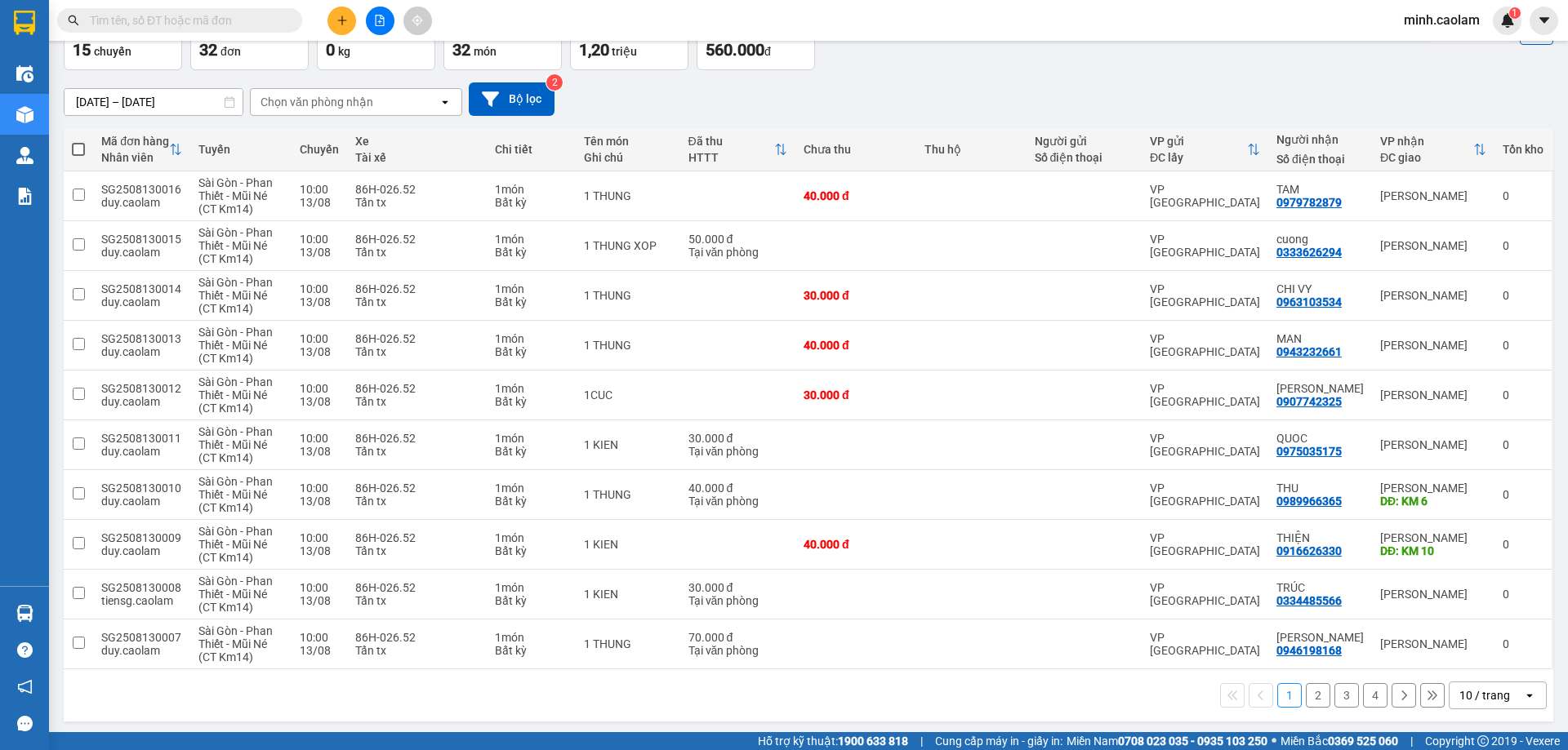
scroll to position [107, 0]
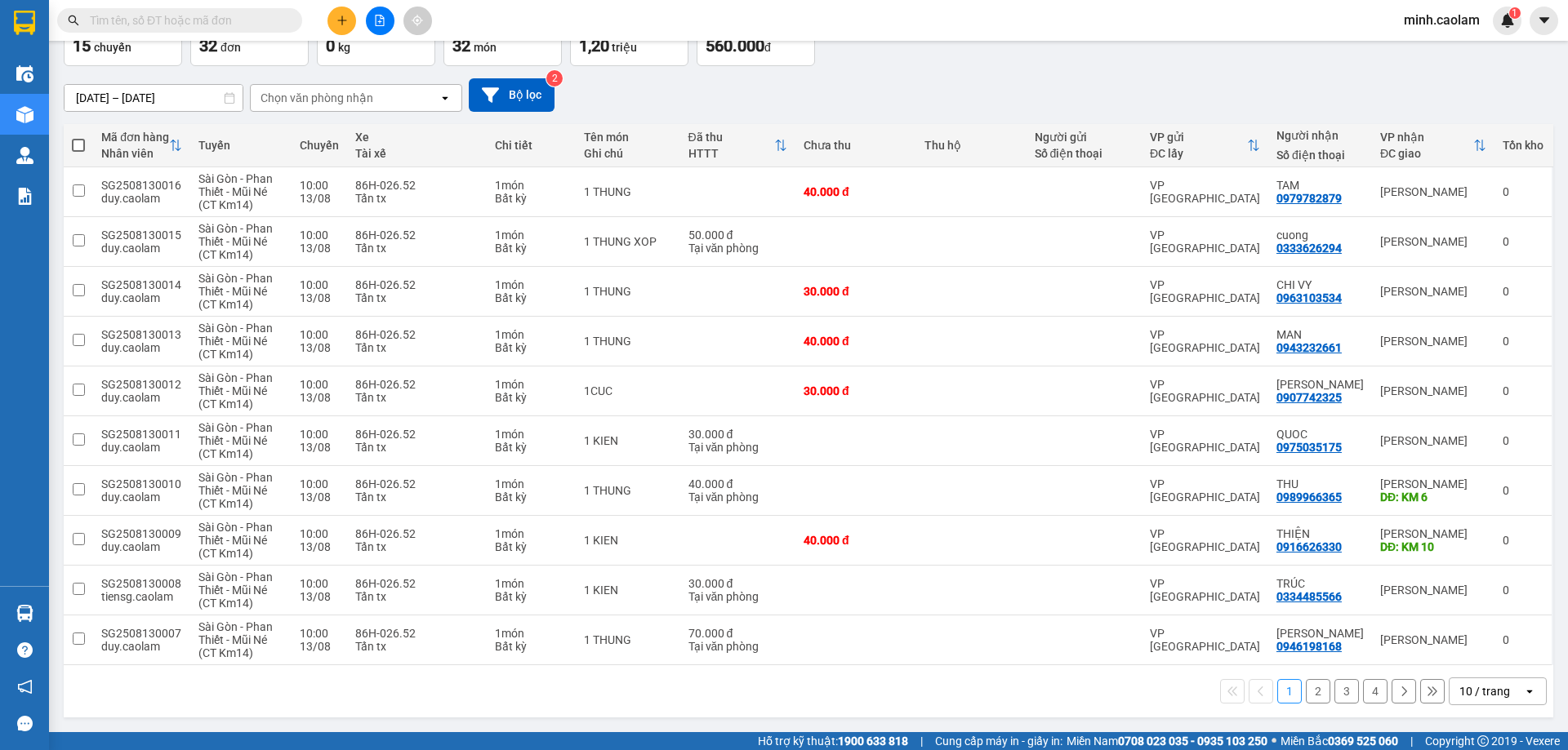
click at [1310, 692] on button "2" at bounding box center [1317, 691] width 24 height 24
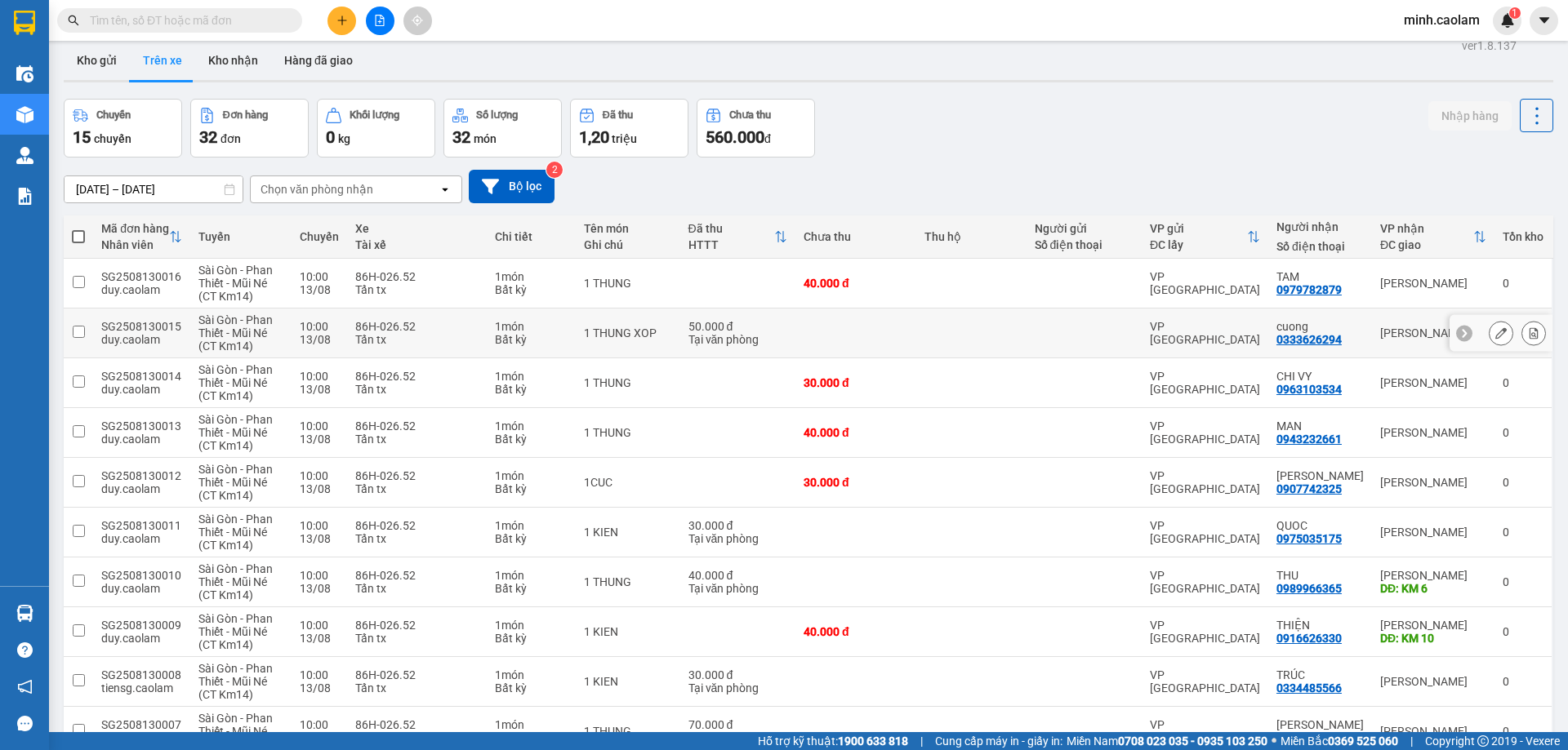
scroll to position [0, 0]
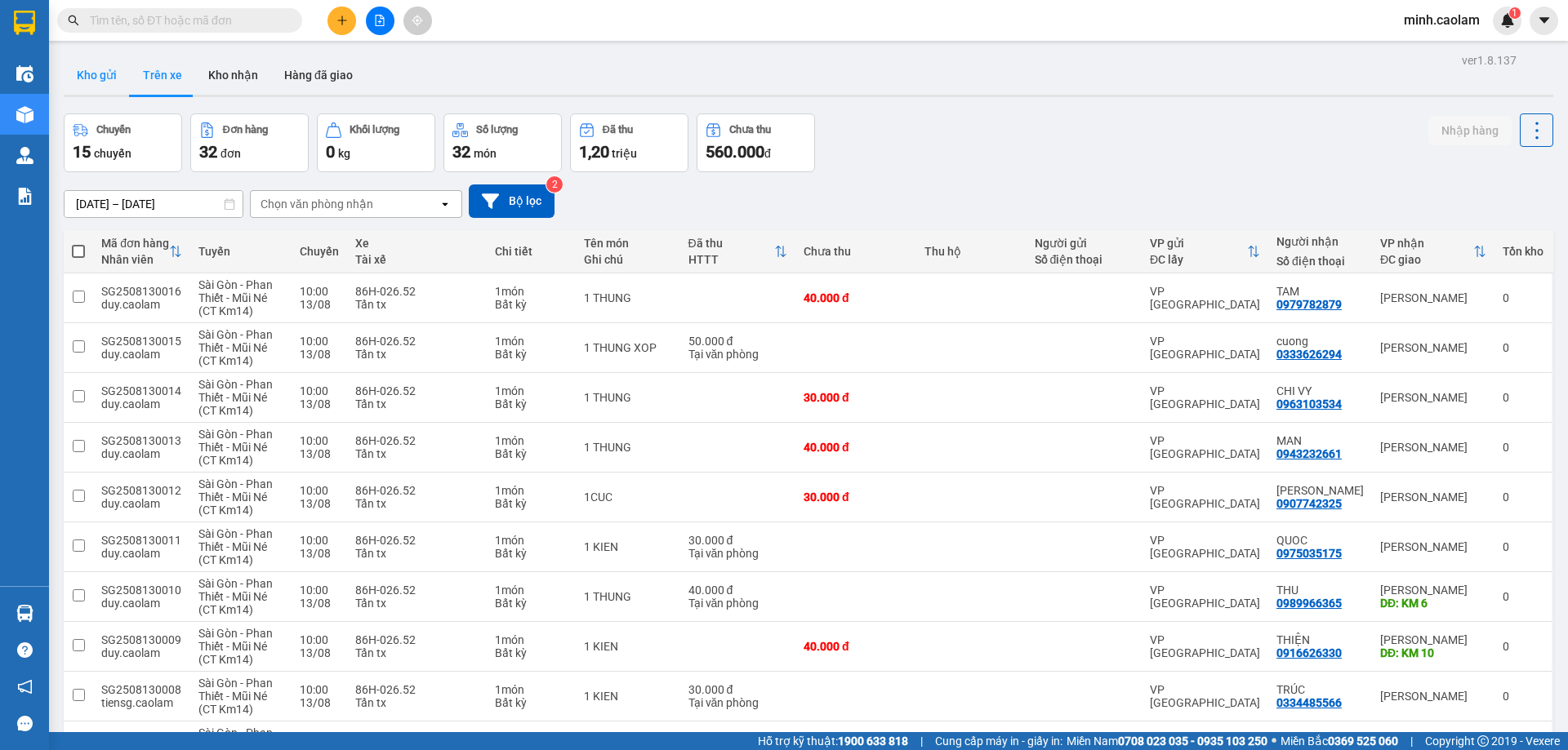
click at [99, 69] on button "Kho gửi" at bounding box center [97, 75] width 66 height 39
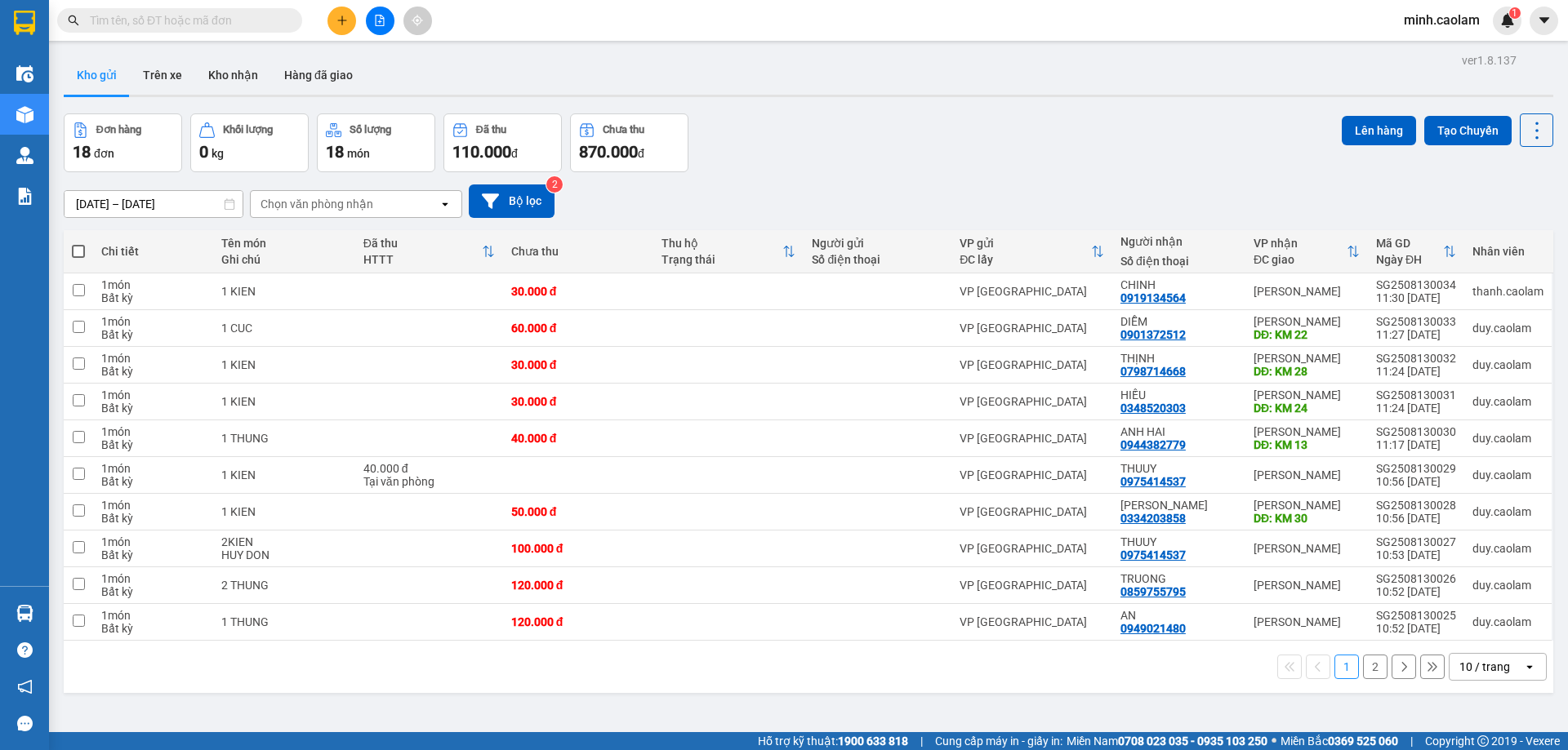
click at [742, 126] on div "Đơn hàng 18 đơn [PERSON_NAME] 0 kg Số [PERSON_NAME] 18 món Đã thu 110.000 [PERS…" at bounding box center [808, 142] width 1490 height 59
